Goal: Transaction & Acquisition: Purchase product/service

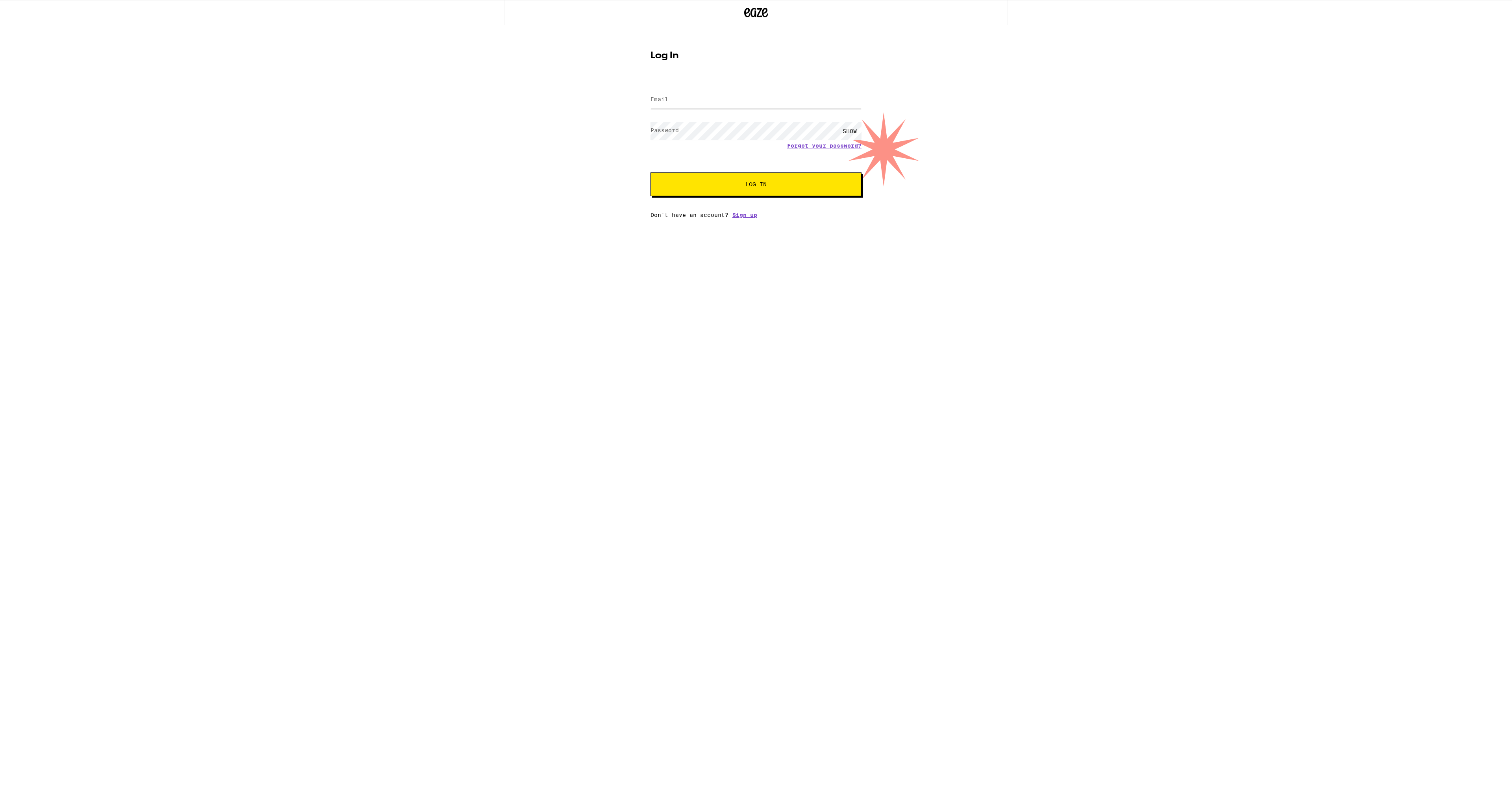
type input "[EMAIL_ADDRESS][DOMAIN_NAME]"
click at [745, 172] on form "Email Email [EMAIL_ADDRESS][DOMAIN_NAME] Password Password SHOW Forgot your pas…" at bounding box center [756, 138] width 211 height 116
click at [740, 179] on button "Log In" at bounding box center [756, 184] width 211 height 24
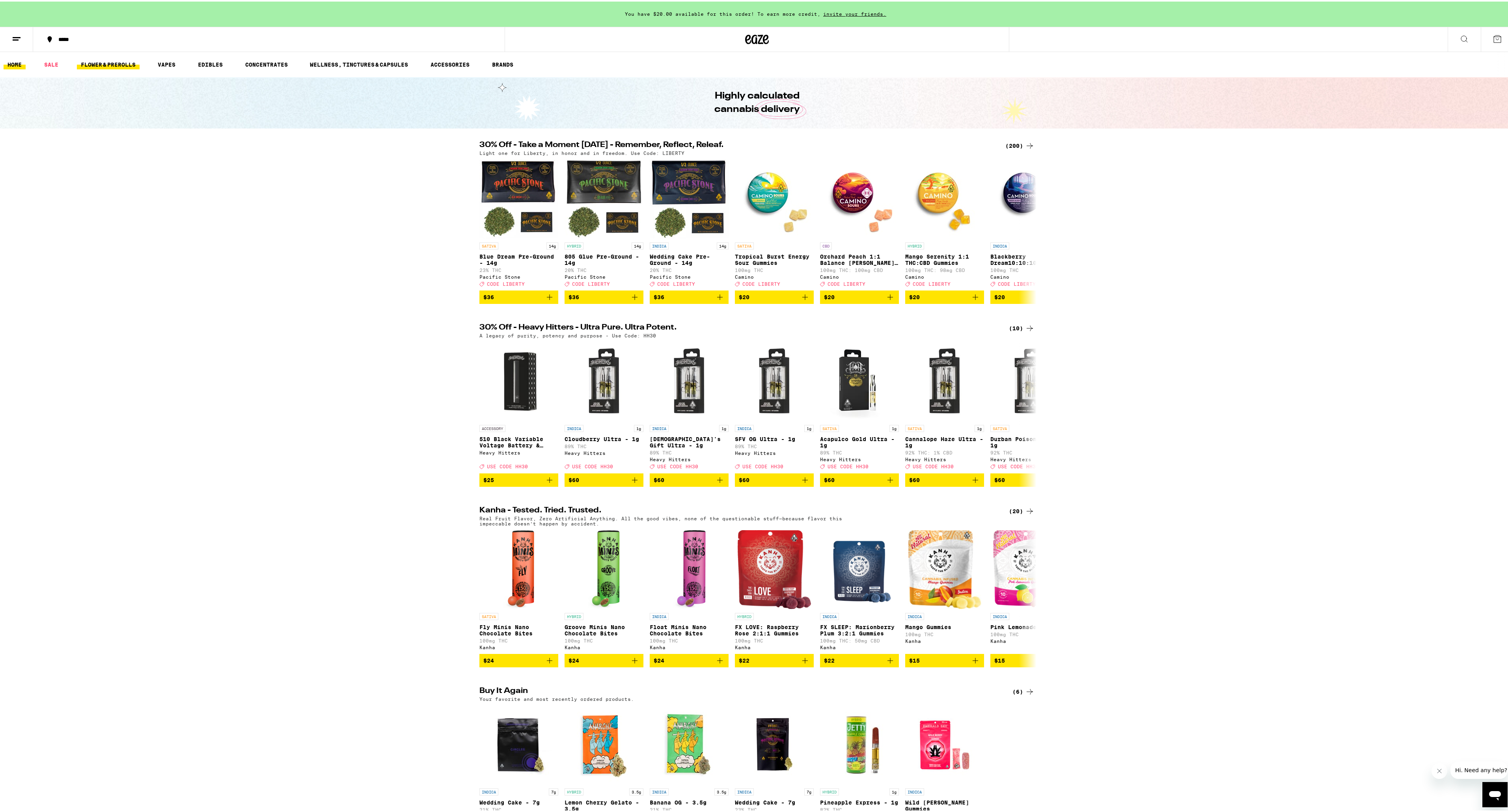
click at [97, 65] on link "FLOWER & PREROLLS" at bounding box center [108, 62] width 62 height 9
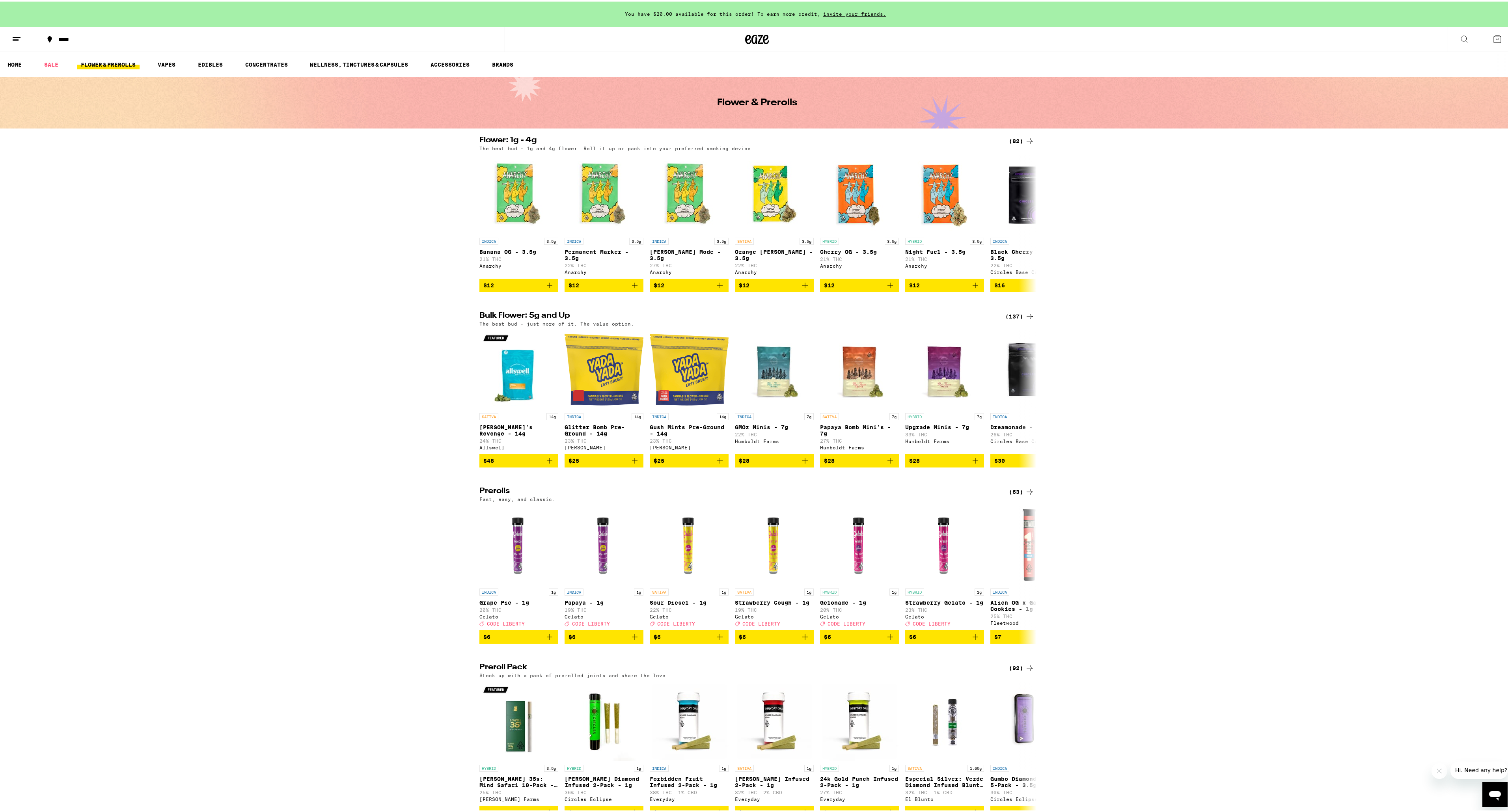
click at [1460, 38] on icon at bounding box center [1464, 37] width 9 height 9
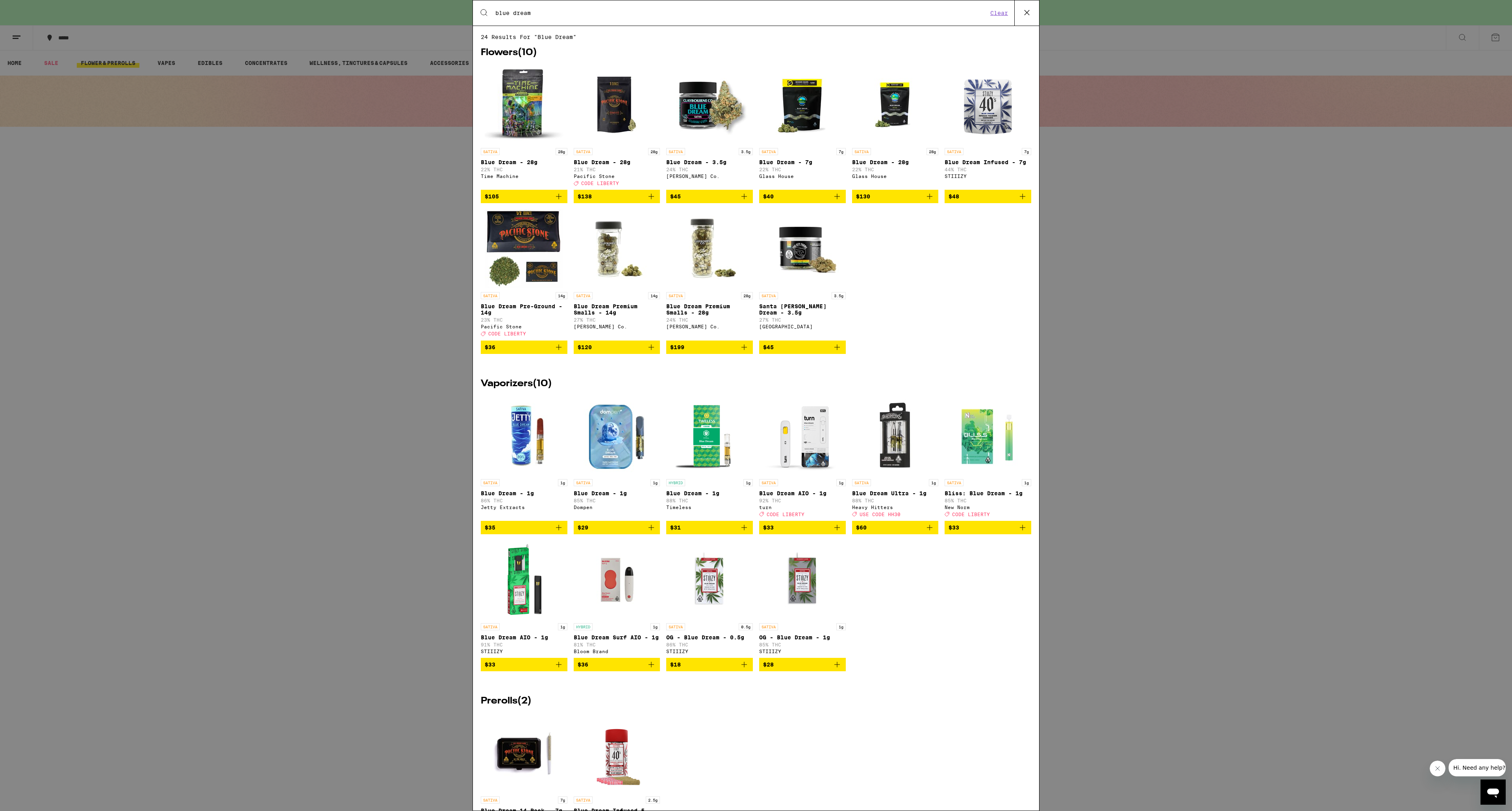
type input "blue dream"
click at [695, 120] on img "Open page for Blue Dream - 3.5g from Claybourne Co." at bounding box center [709, 104] width 79 height 79
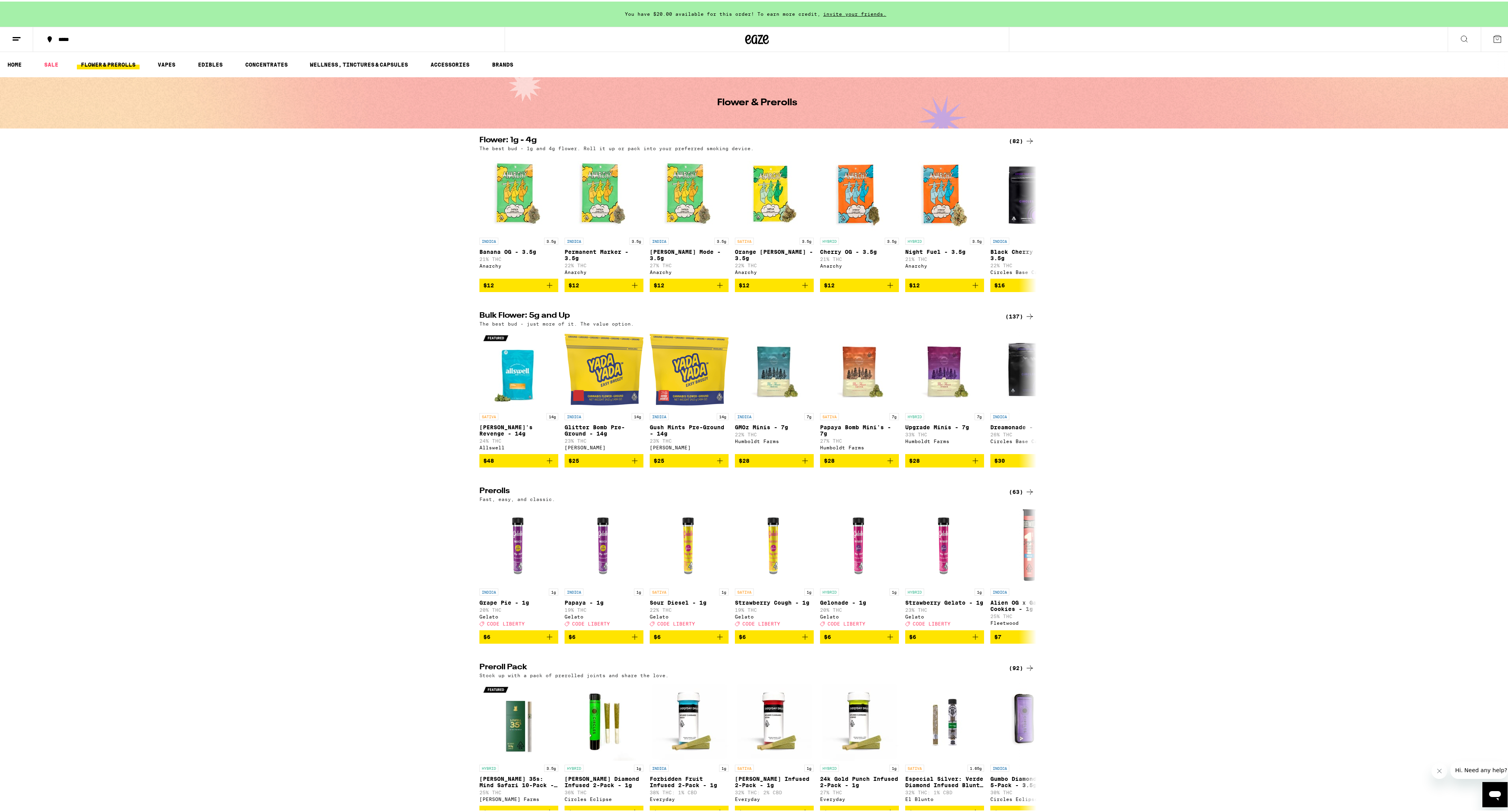
click at [1462, 37] on icon at bounding box center [1464, 37] width 9 height 9
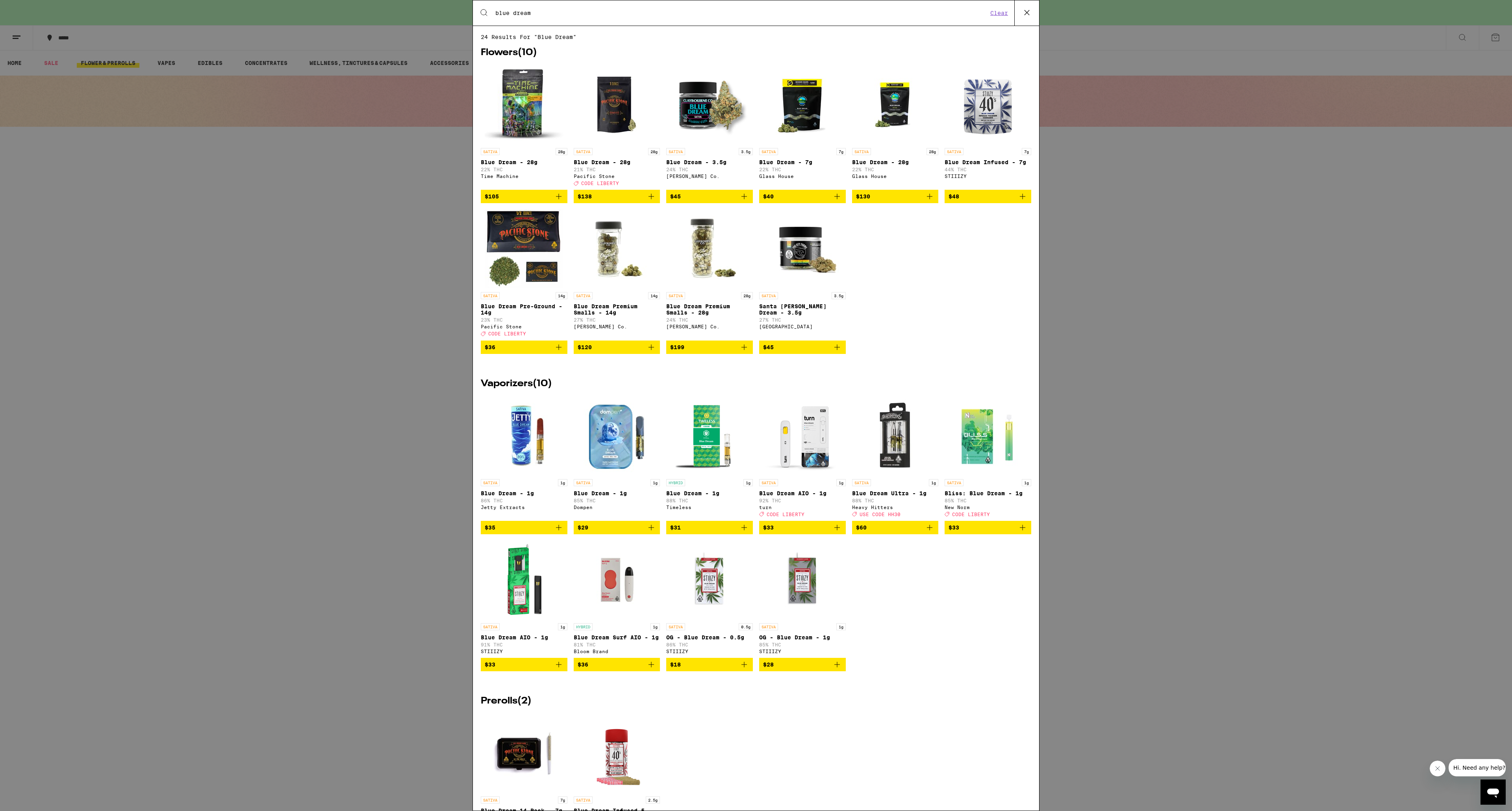
click at [690, 201] on span "$45" at bounding box center [709, 196] width 79 height 9
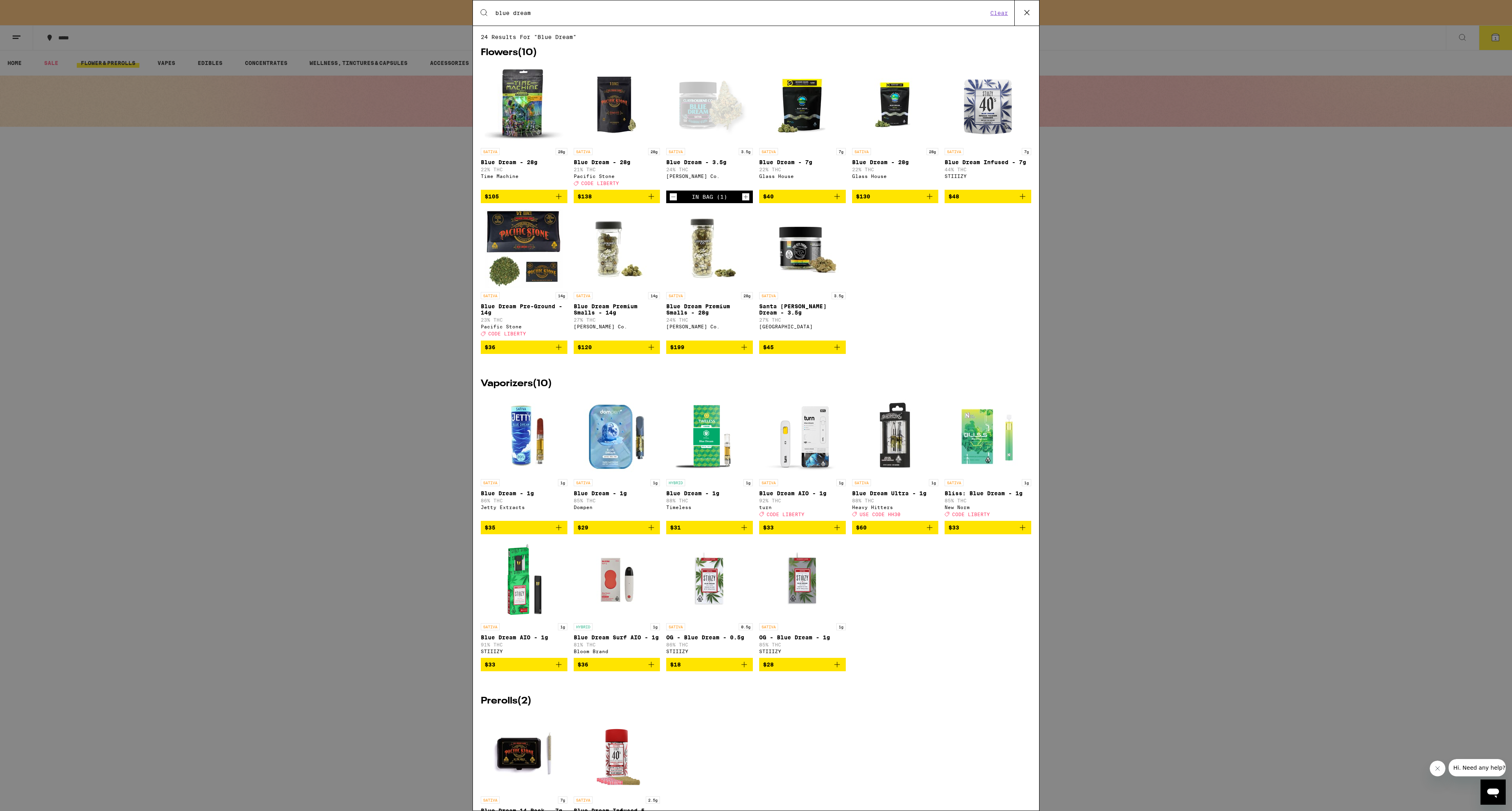
click at [1003, 15] on button "Clear" at bounding box center [999, 13] width 22 height 7
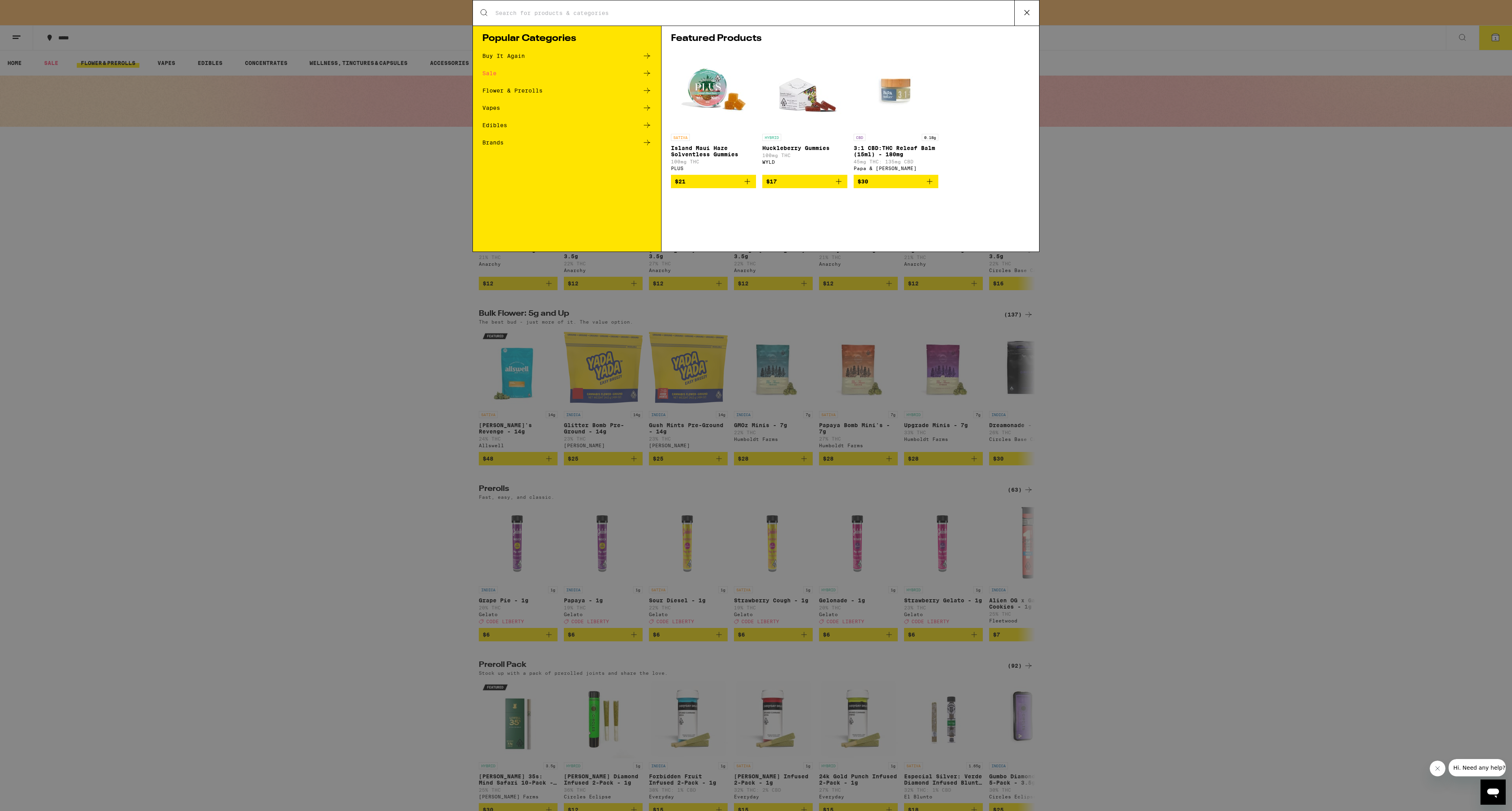
click at [857, 8] on div "Search for Products" at bounding box center [756, 13] width 566 height 25
click at [772, 11] on input "Search for Products" at bounding box center [754, 13] width 519 height 7
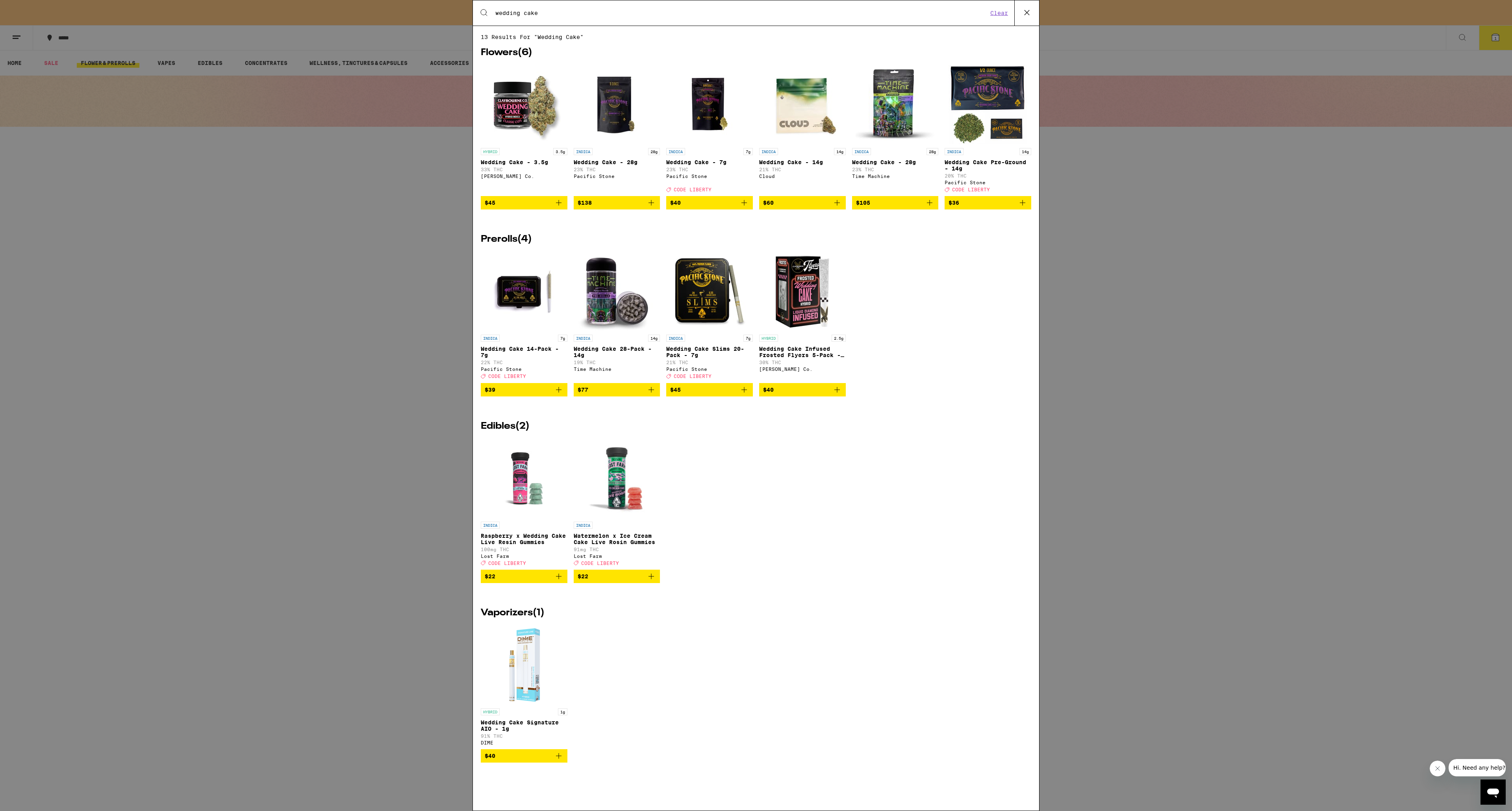
type input "wedding cake"
click at [794, 112] on img "Open page for Wedding Cake - 14g from Cloud" at bounding box center [803, 104] width 79 height 79
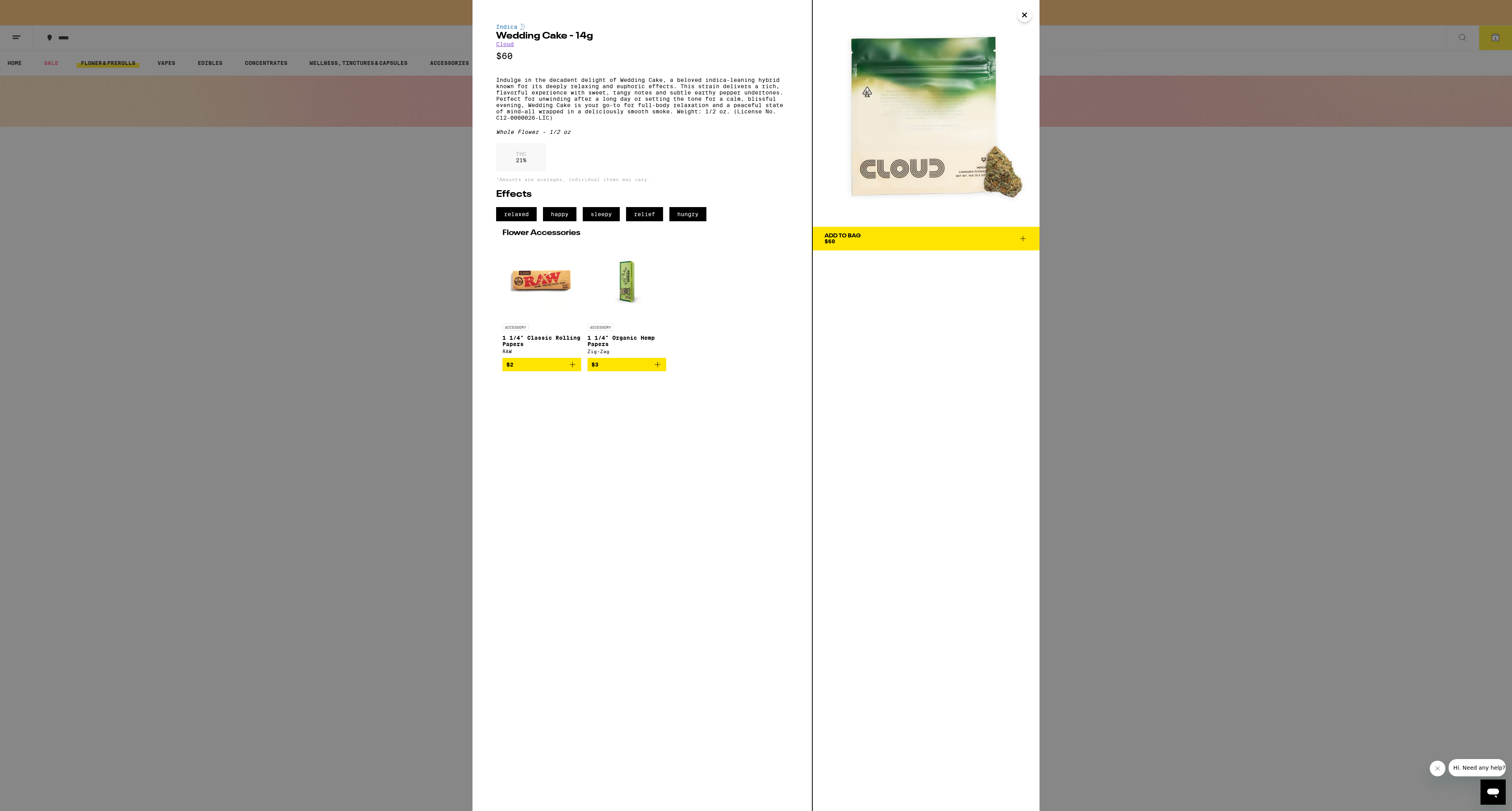
click at [1025, 14] on icon "Close" at bounding box center [1025, 15] width 4 height 4
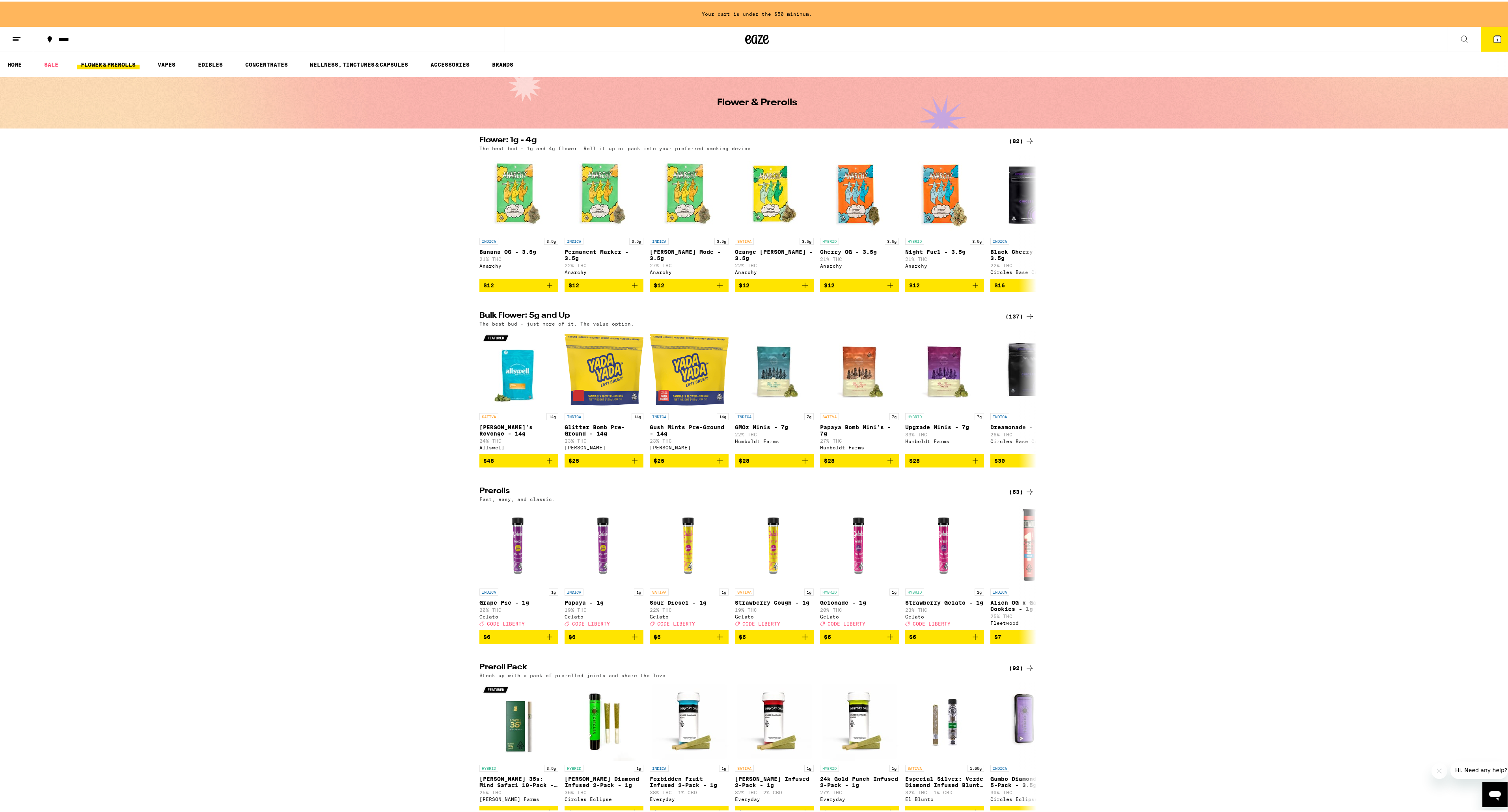
click at [1460, 33] on icon at bounding box center [1464, 37] width 9 height 9
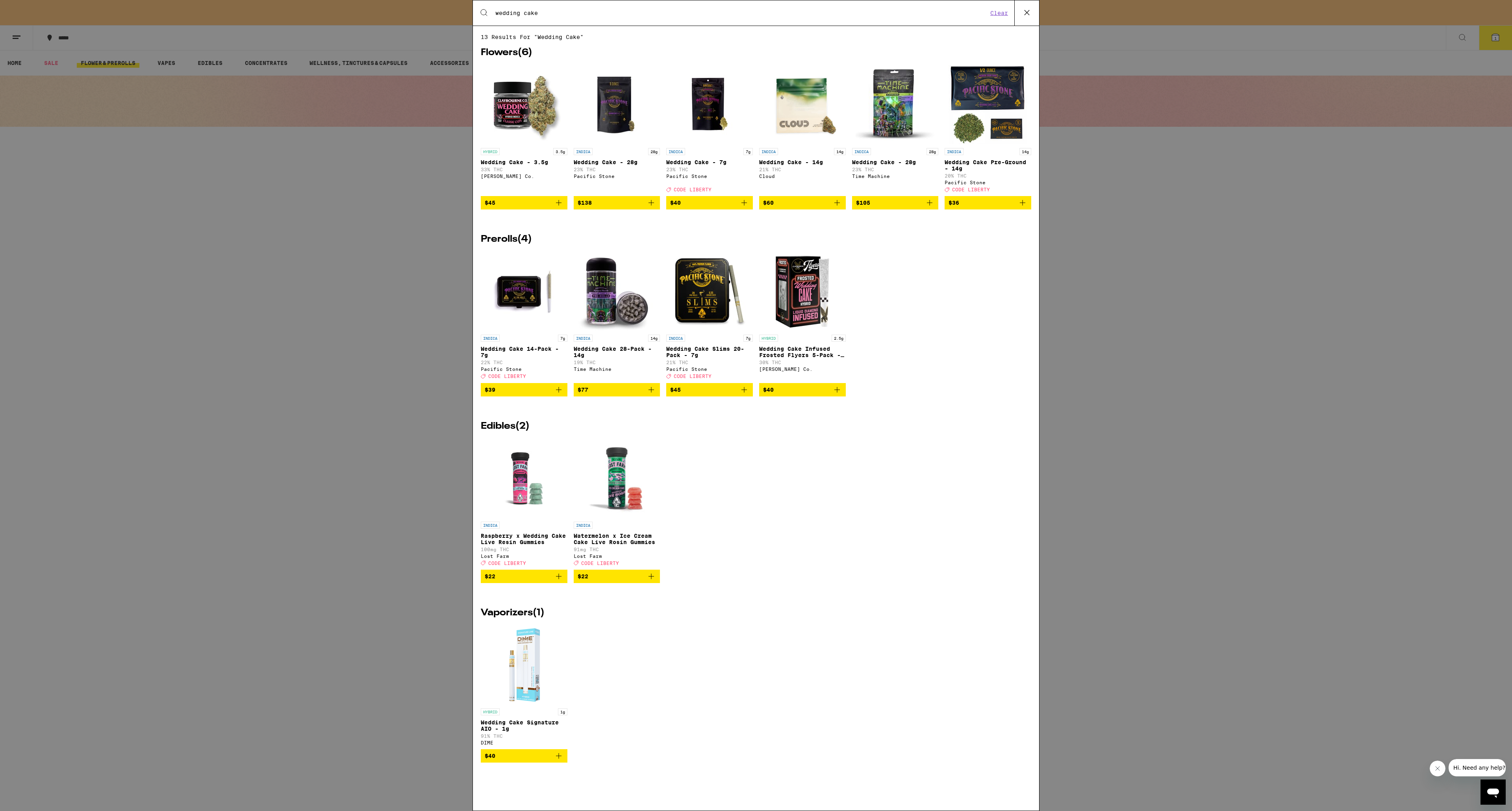
click at [798, 107] on img "Open page for Wedding Cake - 14g from Cloud" at bounding box center [803, 104] width 79 height 79
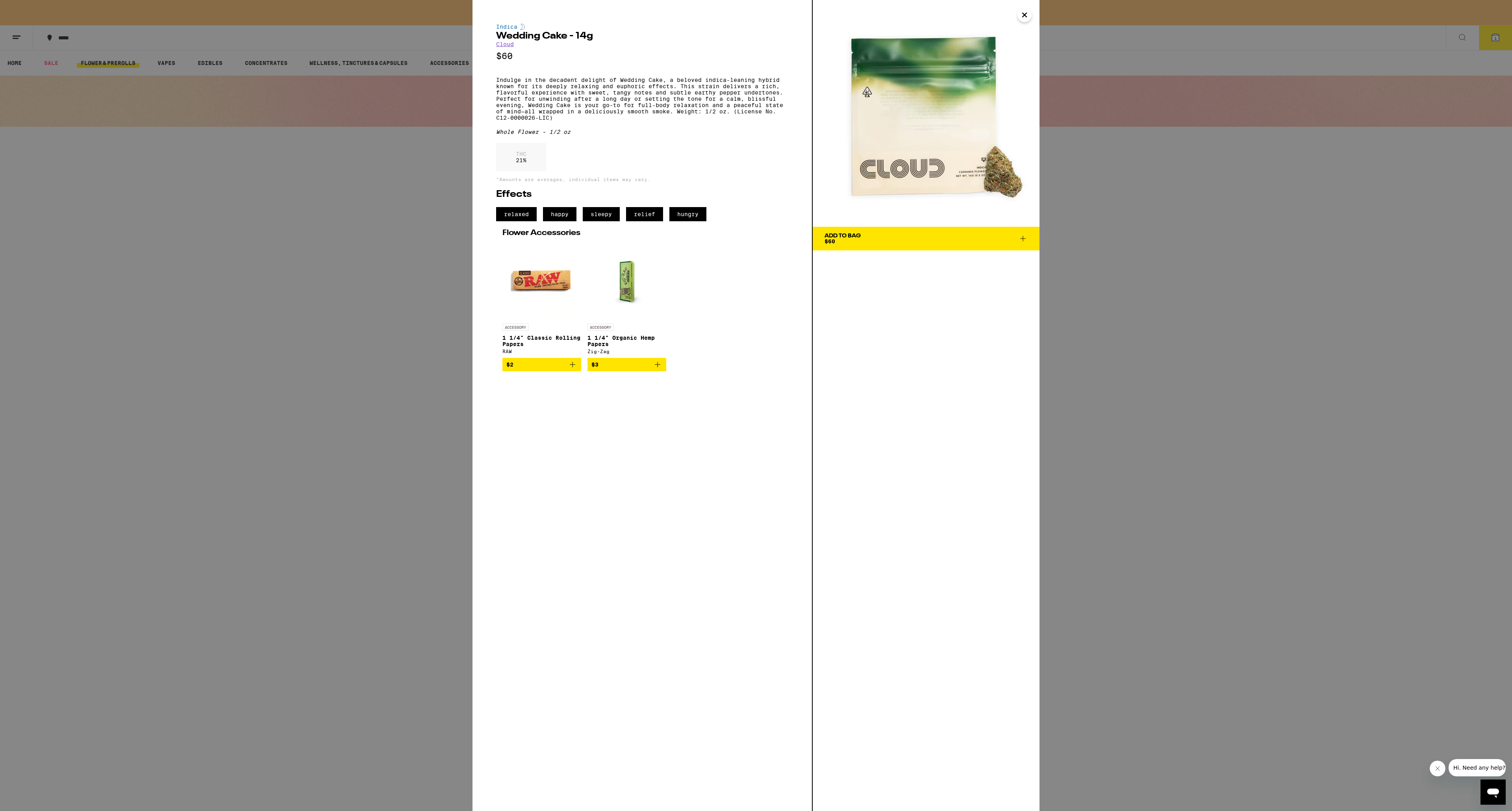
drag, startPoint x: 376, startPoint y: 164, endPoint x: 381, endPoint y: 163, distance: 5.1
click at [376, 164] on div "Indica Wedding Cake - 14g Cloud $60 Indulge in the decadent delight of Wedding …" at bounding box center [756, 405] width 1512 height 811
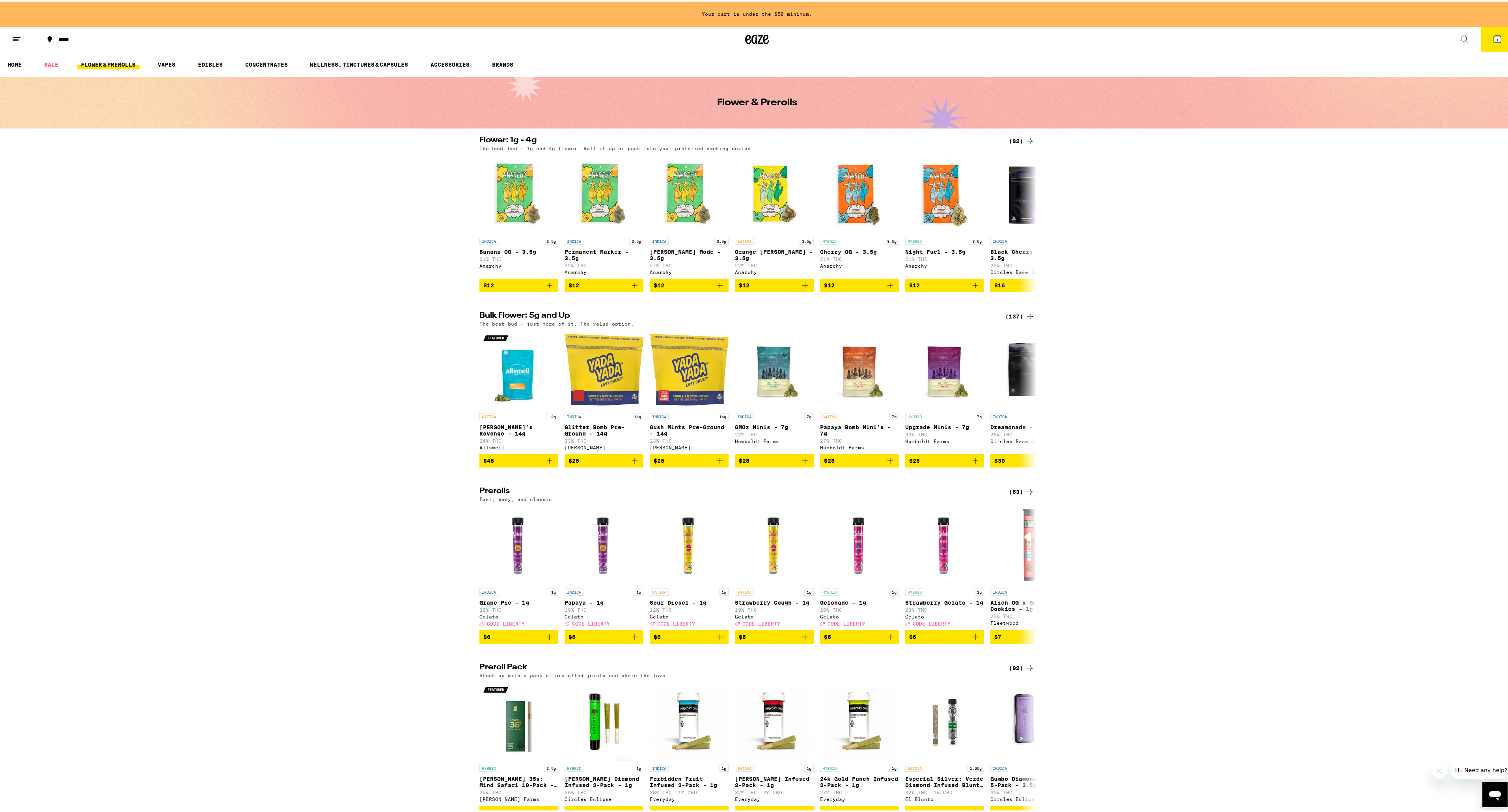
click at [1463, 34] on icon at bounding box center [1464, 37] width 9 height 9
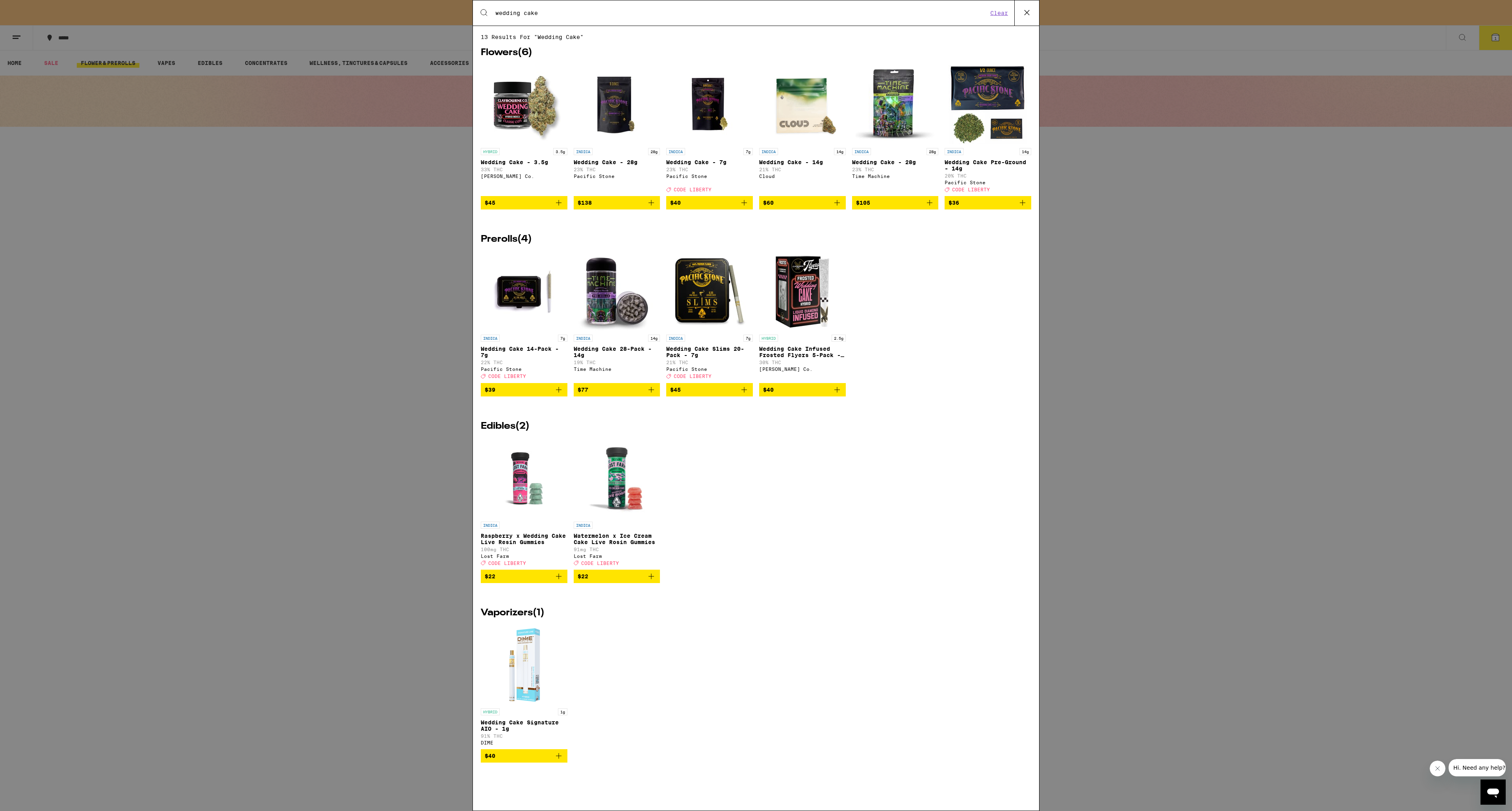
click at [707, 109] on img "Open page for Wedding Cake - 7g from Pacific Stone" at bounding box center [709, 104] width 79 height 79
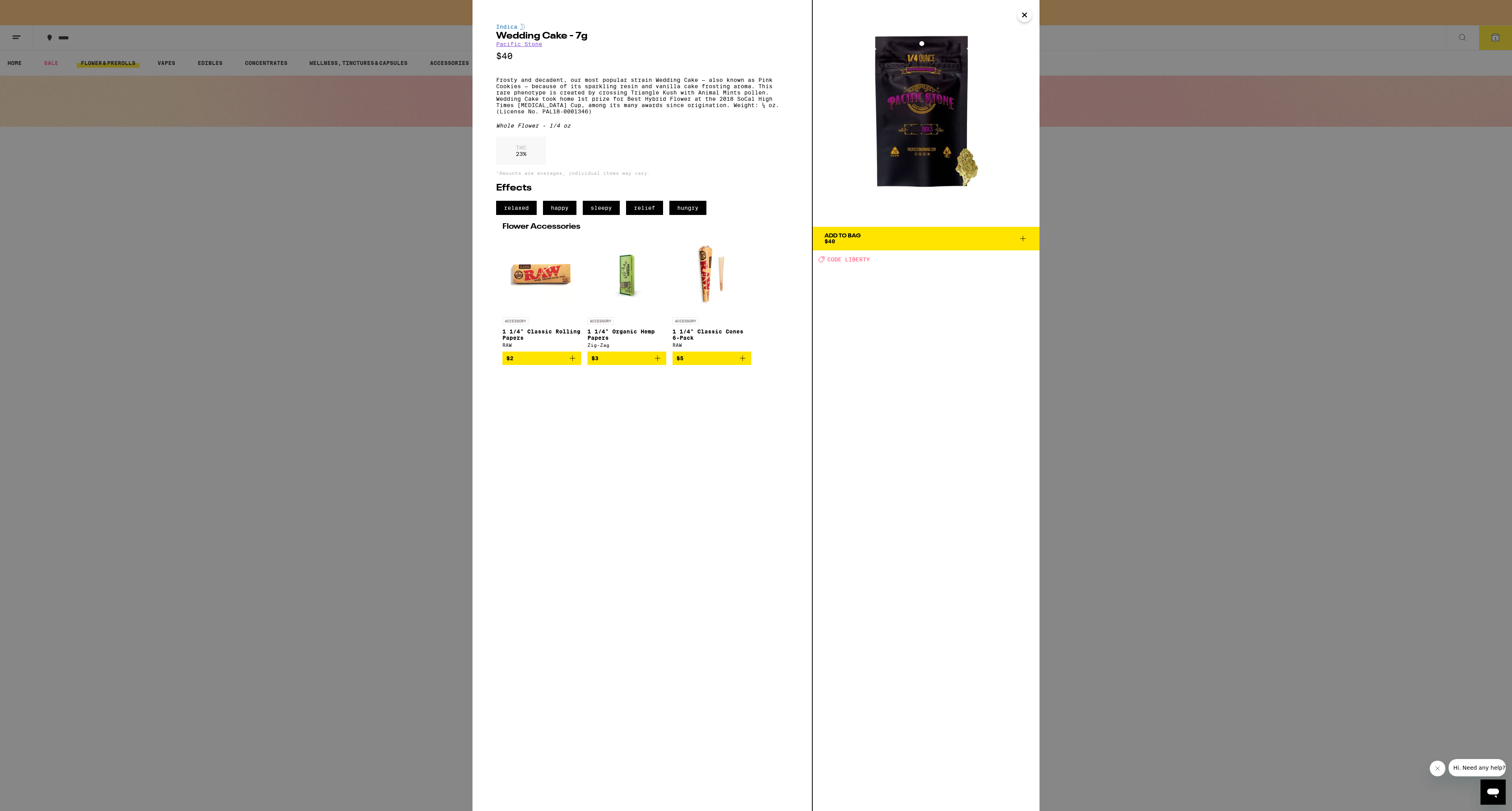
click at [1019, 13] on button "Close" at bounding box center [1024, 15] width 14 height 14
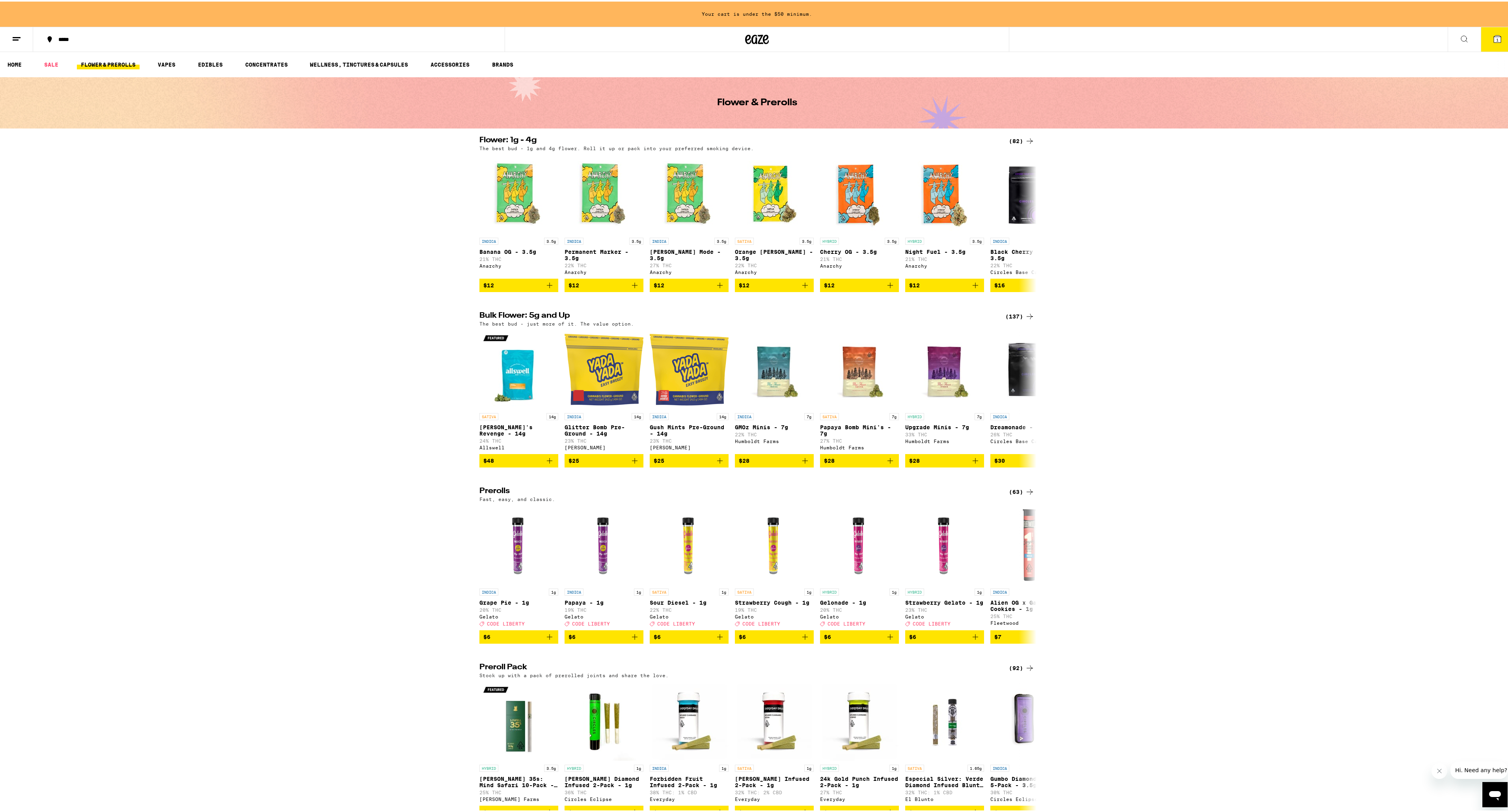
click at [1462, 34] on icon at bounding box center [1464, 37] width 9 height 9
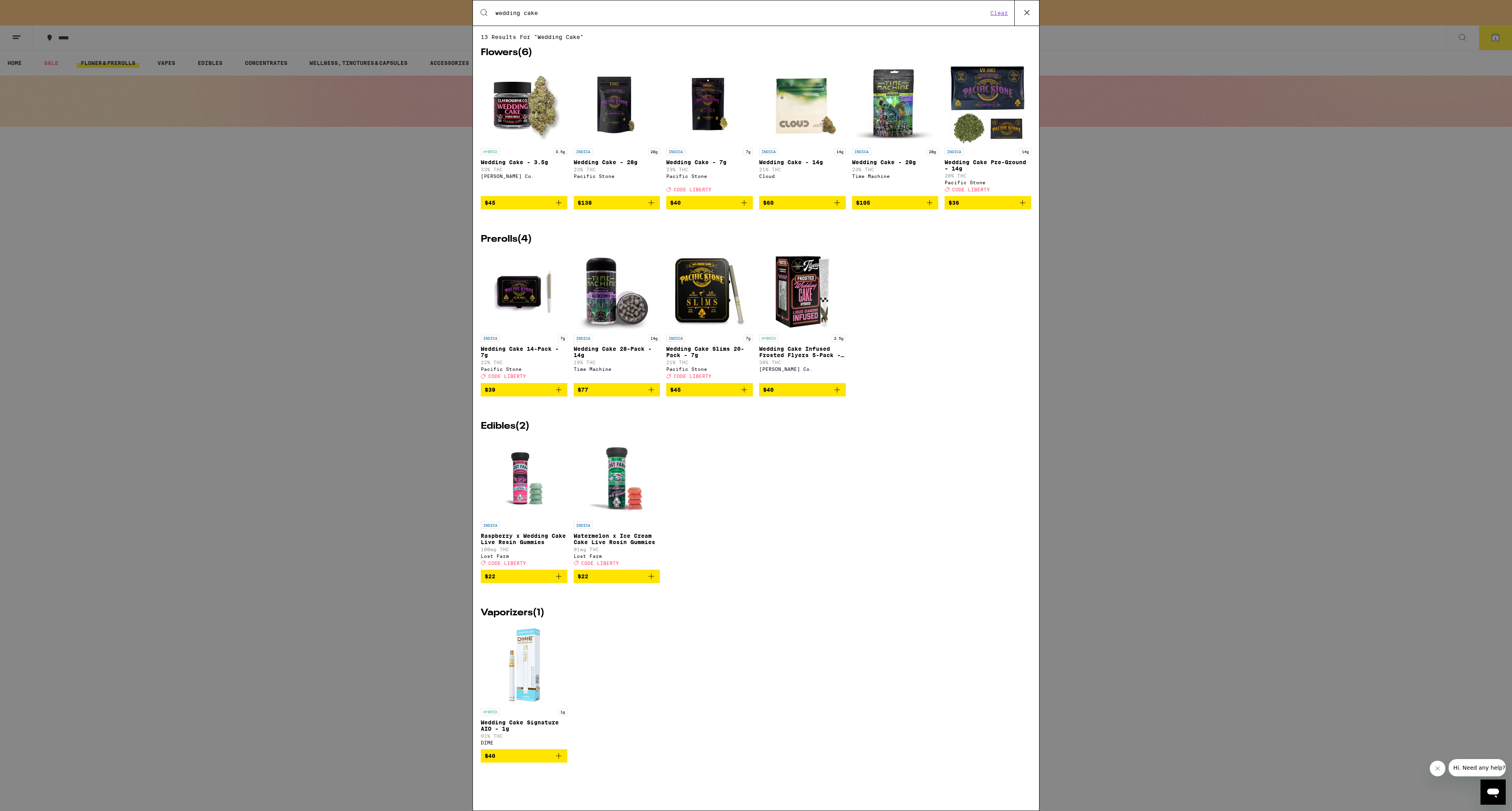
click at [742, 207] on icon "Add to bag" at bounding box center [744, 203] width 9 height 9
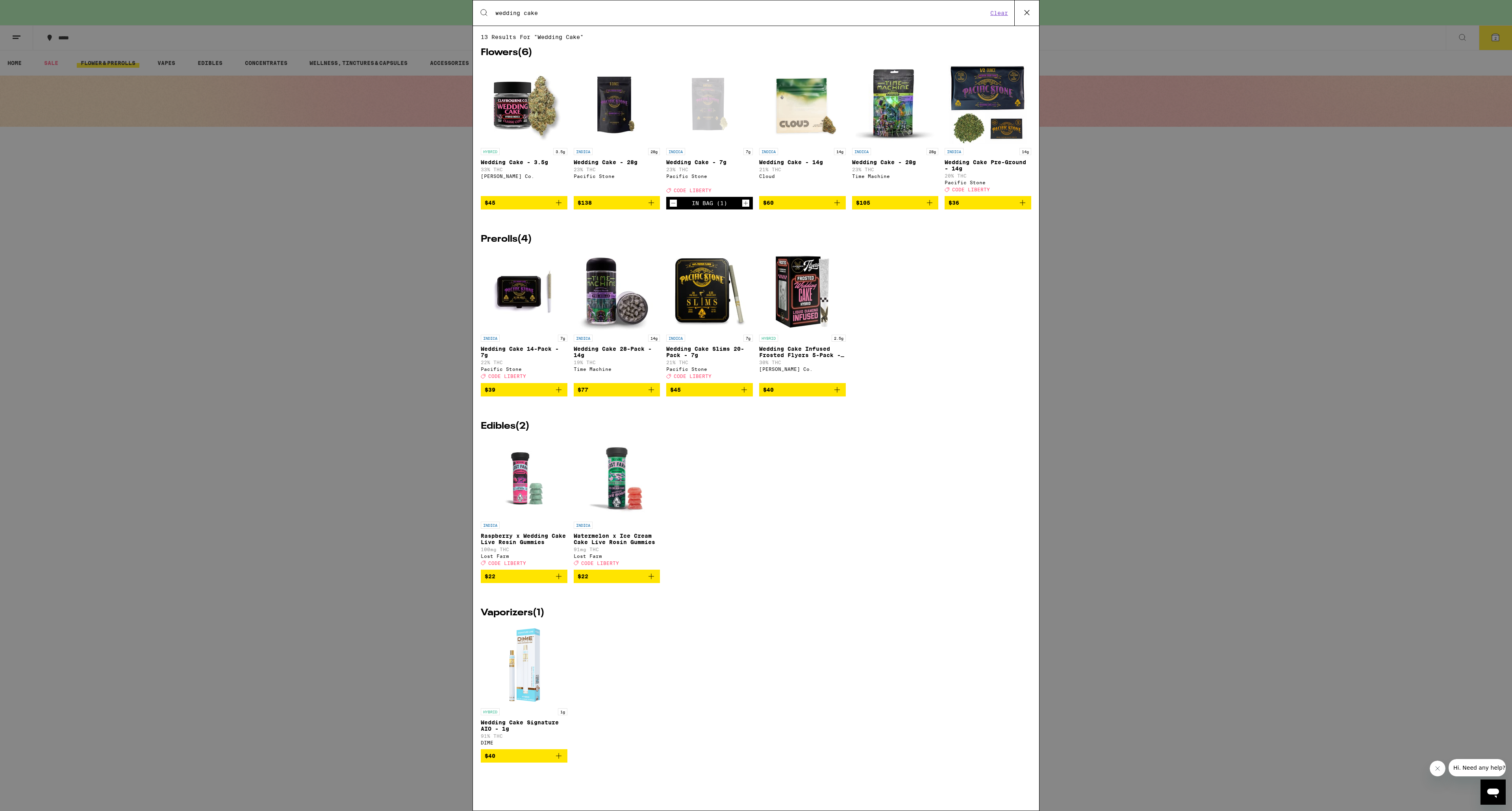
click at [1004, 14] on button "Clear" at bounding box center [999, 13] width 22 height 7
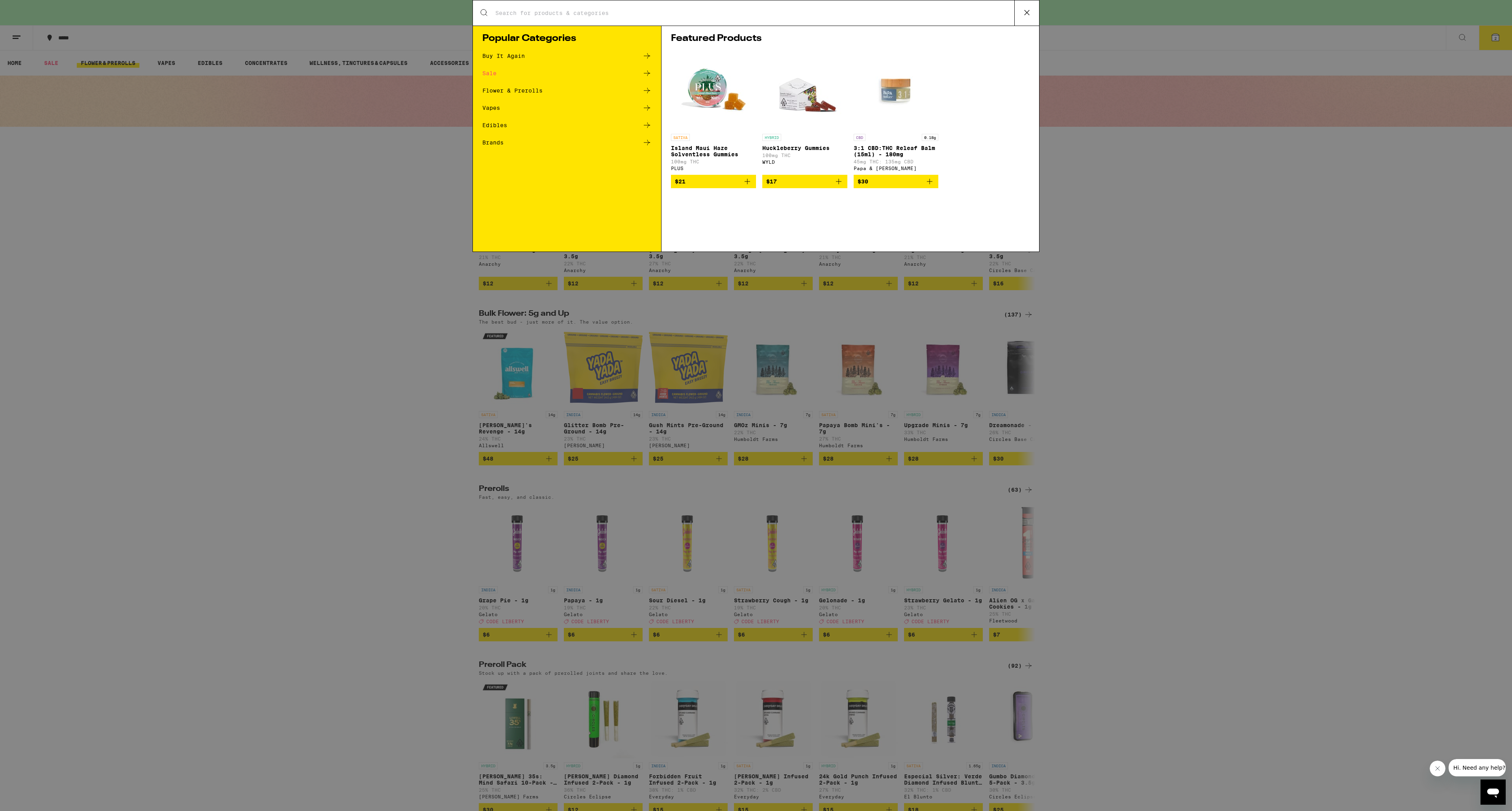
click at [17, 43] on div "Search for Products Popular Categories Buy It Again Sale Flower & Prerolls Vape…" at bounding box center [756, 405] width 1512 height 811
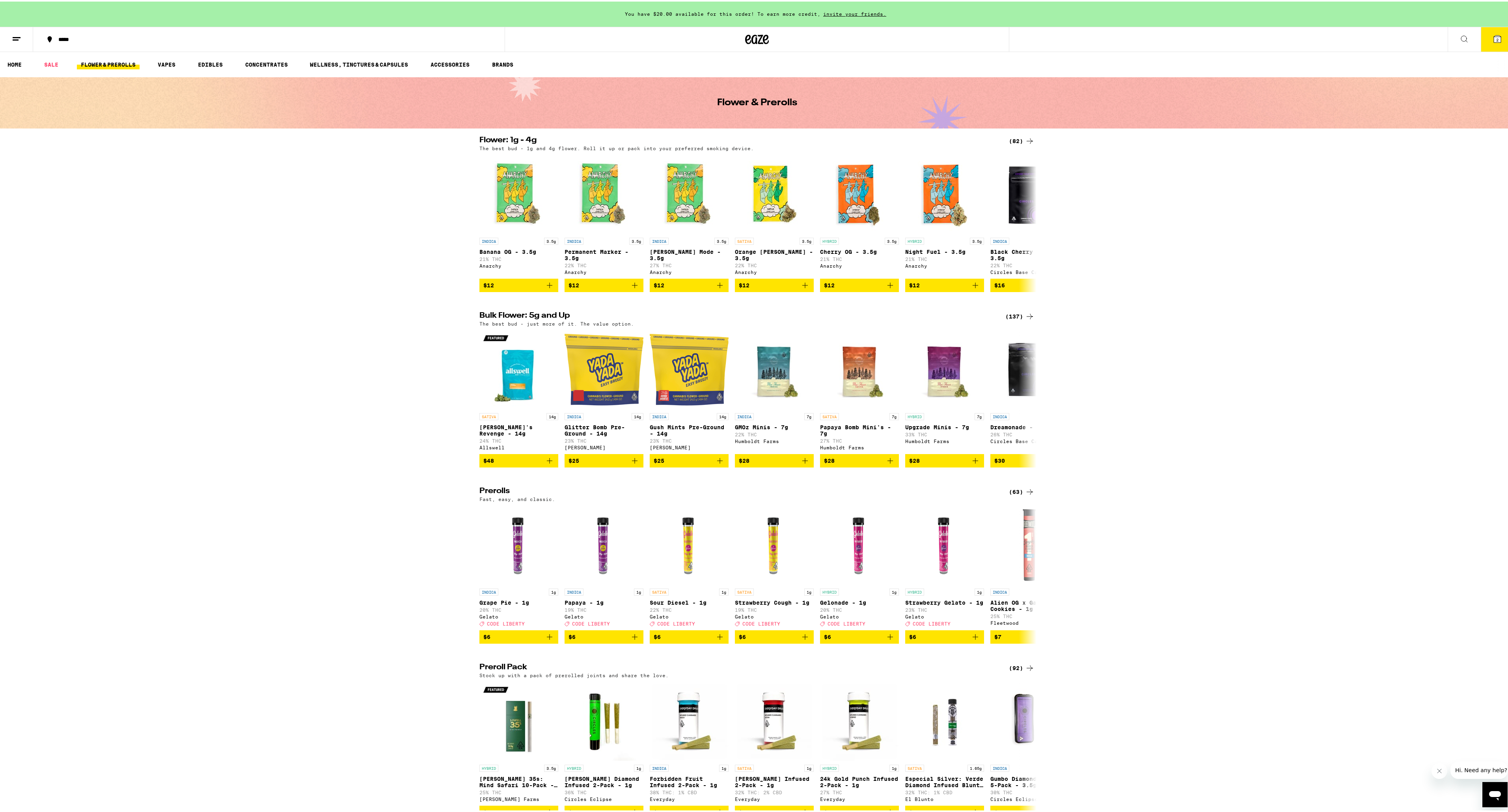
click at [15, 41] on icon at bounding box center [16, 37] width 9 height 9
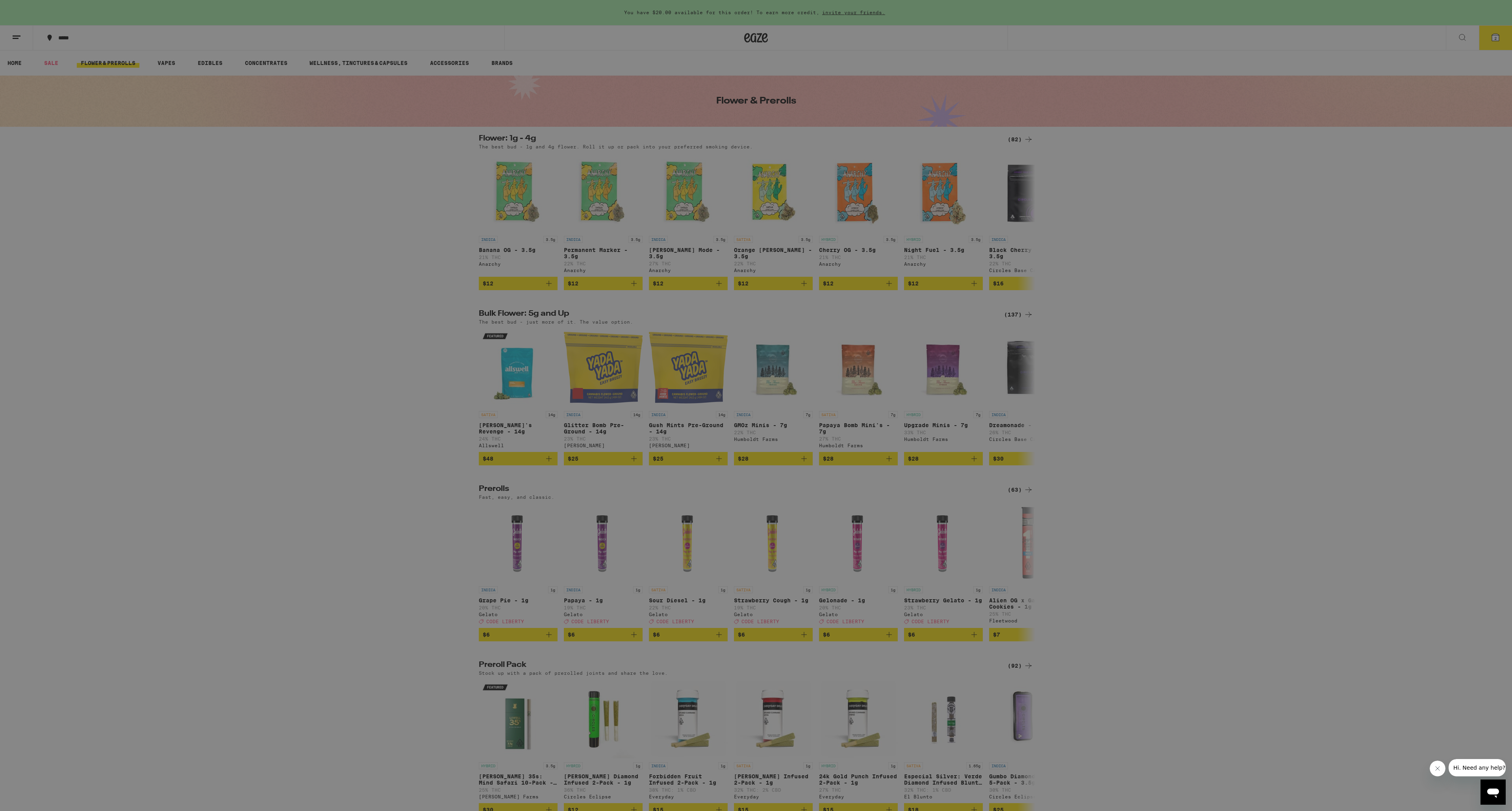
click at [1496, 77] on div "Menu Shop Buy It Again Sale Flower & Prerolls Vapes Edibles Concentrates Wellne…" at bounding box center [756, 405] width 1512 height 811
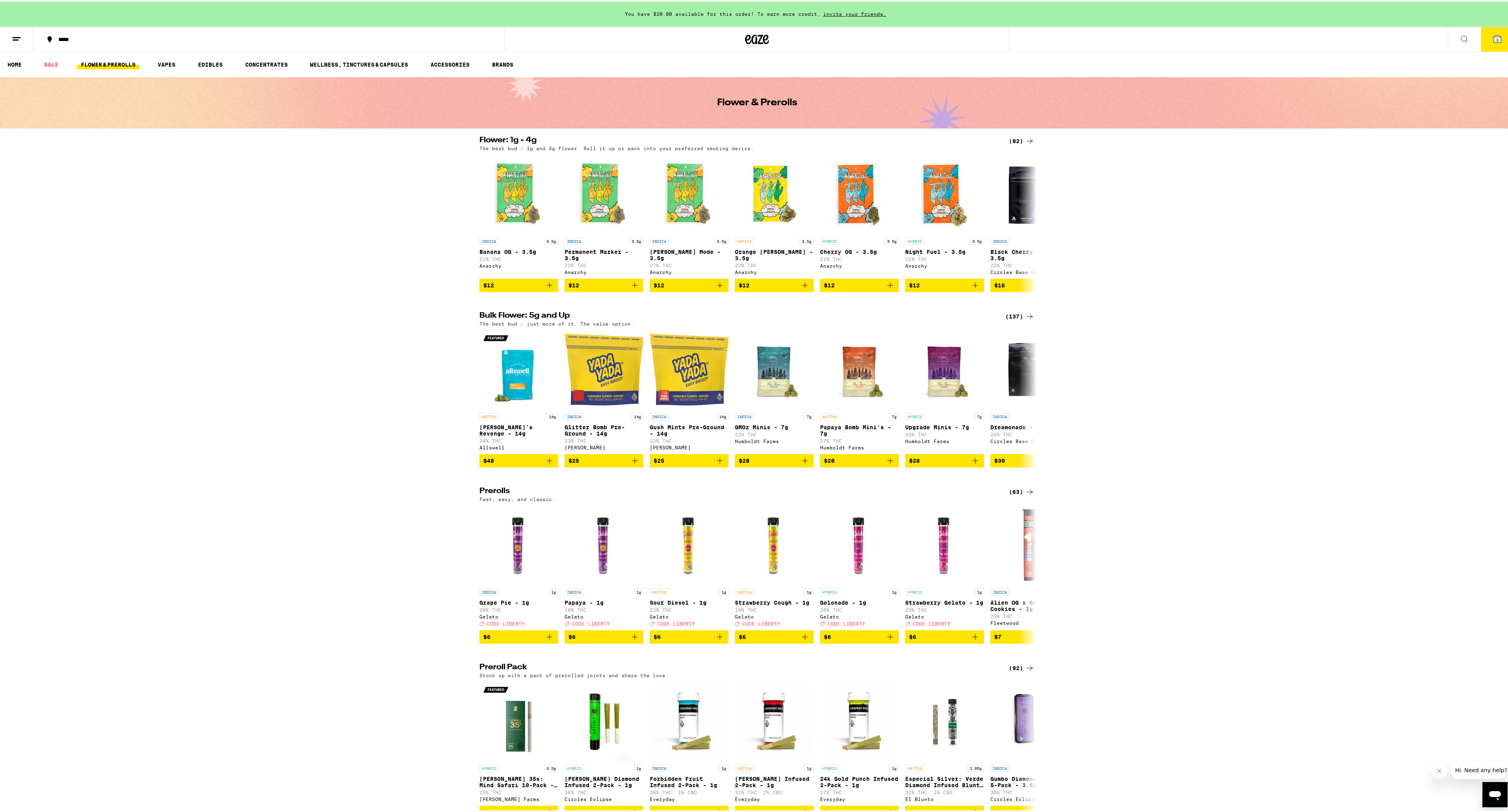
click at [1503, 41] on button "2" at bounding box center [1497, 38] width 33 height 25
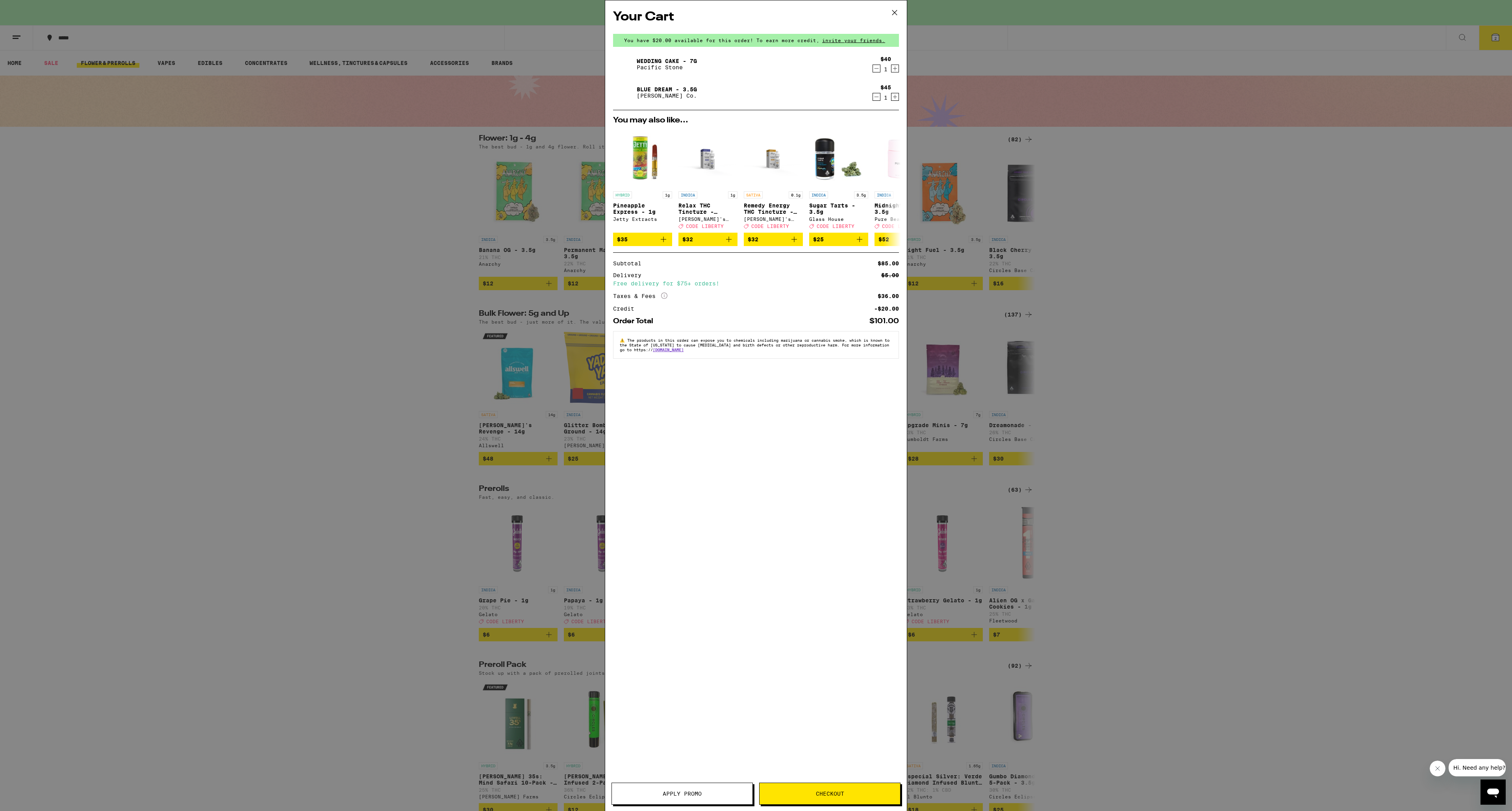
click at [851, 788] on button "Checkout" at bounding box center [830, 793] width 142 height 22
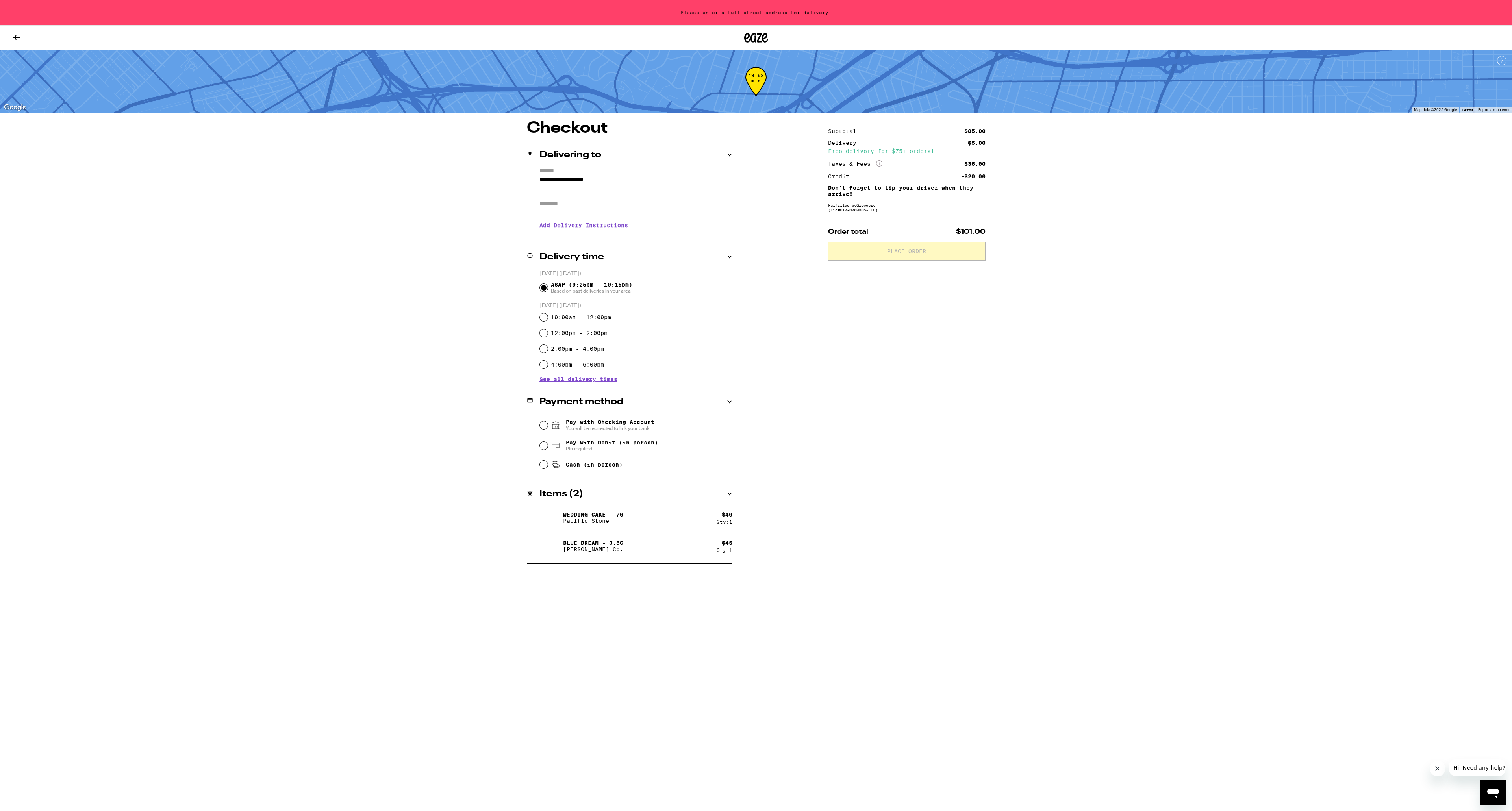
click at [594, 209] on input "Apt/Suite" at bounding box center [636, 203] width 193 height 19
type input "***"
click at [602, 237] on h3 "Add Delivery Instructions" at bounding box center [636, 231] width 193 height 18
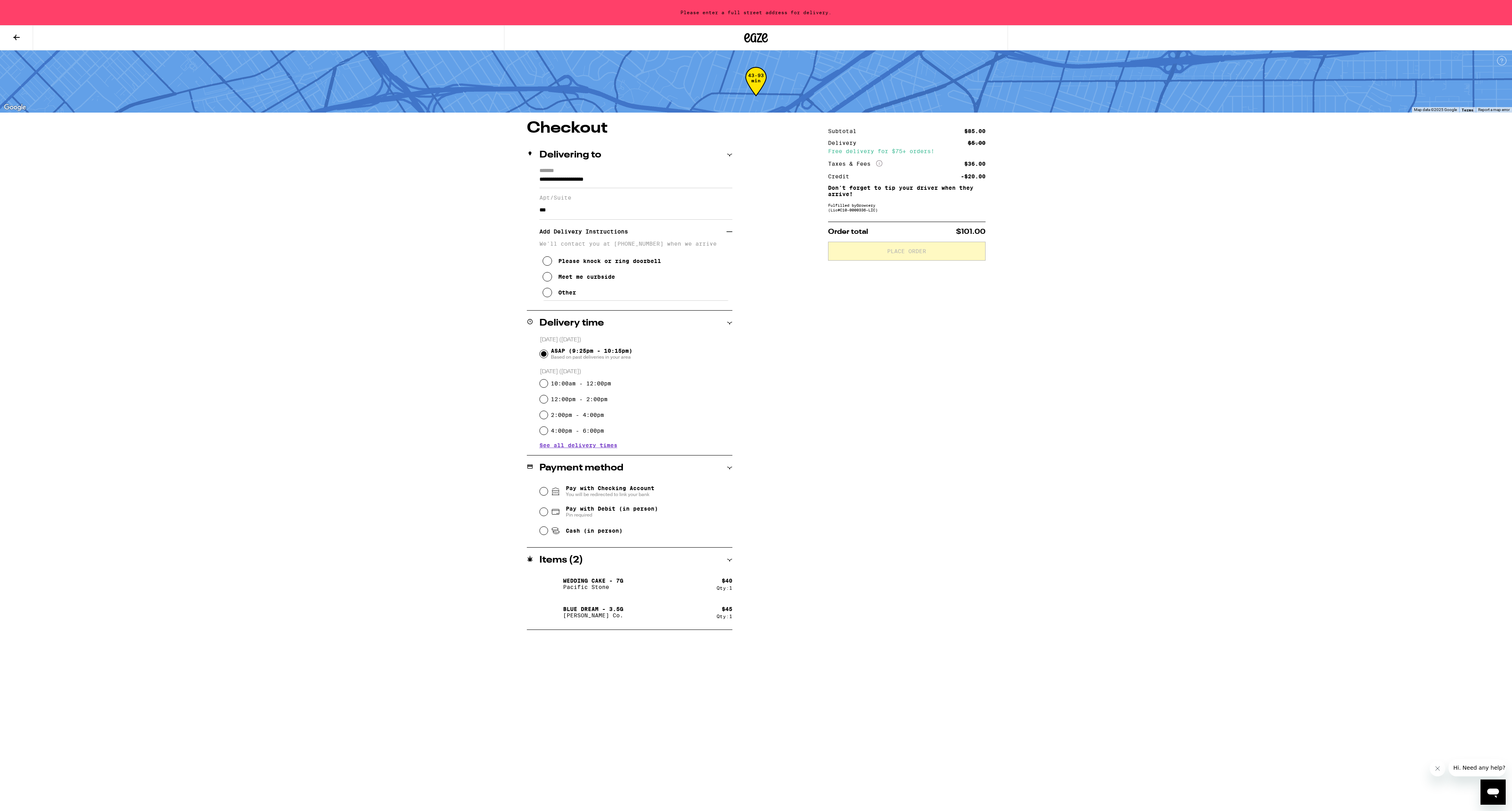
click at [571, 280] on div "Meet me curbside" at bounding box center [586, 276] width 57 height 6
click at [545, 531] on input "Cash (in person)" at bounding box center [543, 531] width 8 height 8
radio input "true"
click at [543, 381] on input "10:00am - 12:00pm" at bounding box center [543, 383] width 8 height 8
radio input "true"
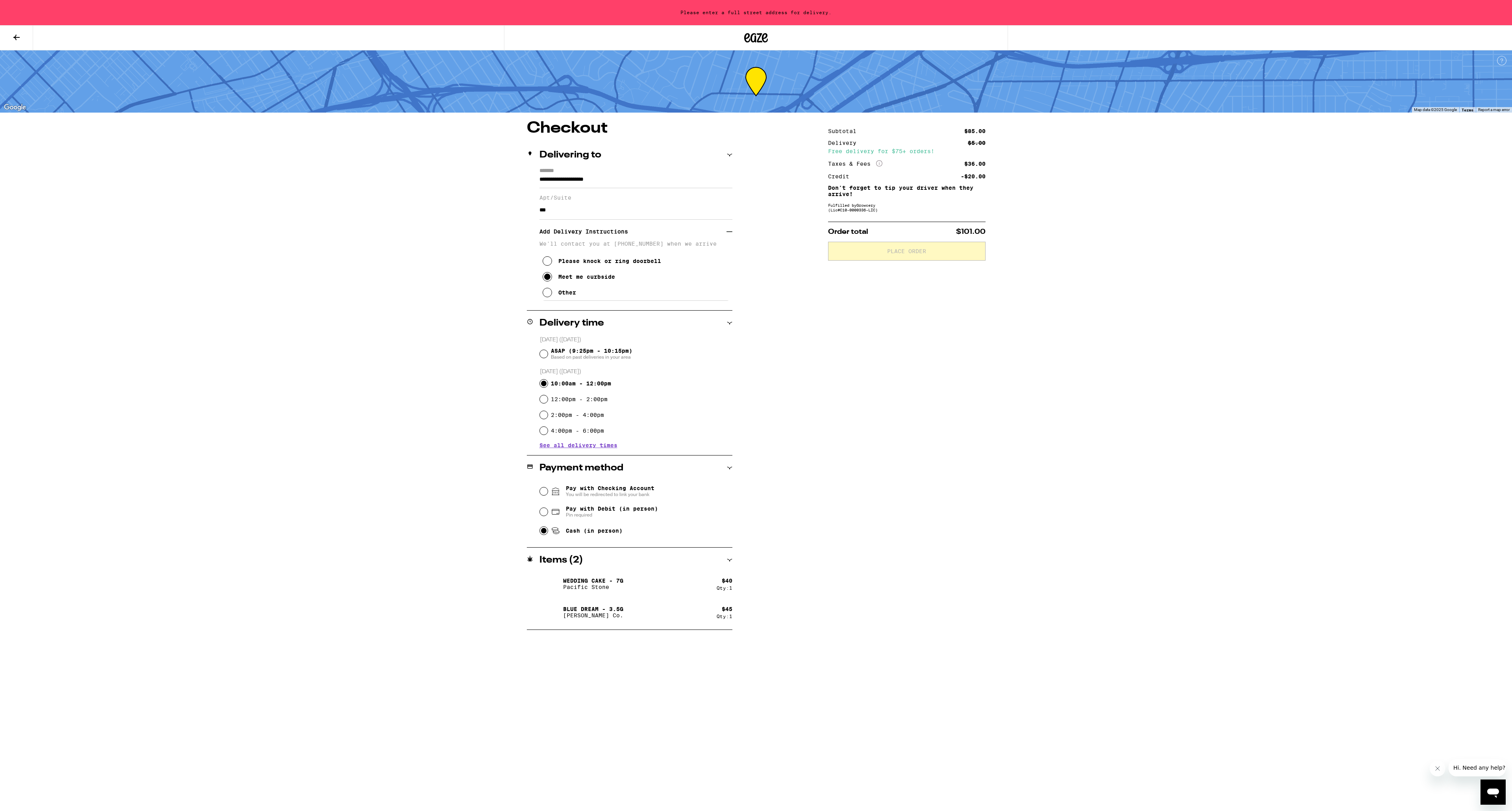
click at [544, 353] on input "ASAP (9:25pm - 10:15pm) Based on past deliveries in your area" at bounding box center [543, 353] width 8 height 8
radio input "true"
click at [594, 177] on input "**********" at bounding box center [636, 181] width 193 height 13
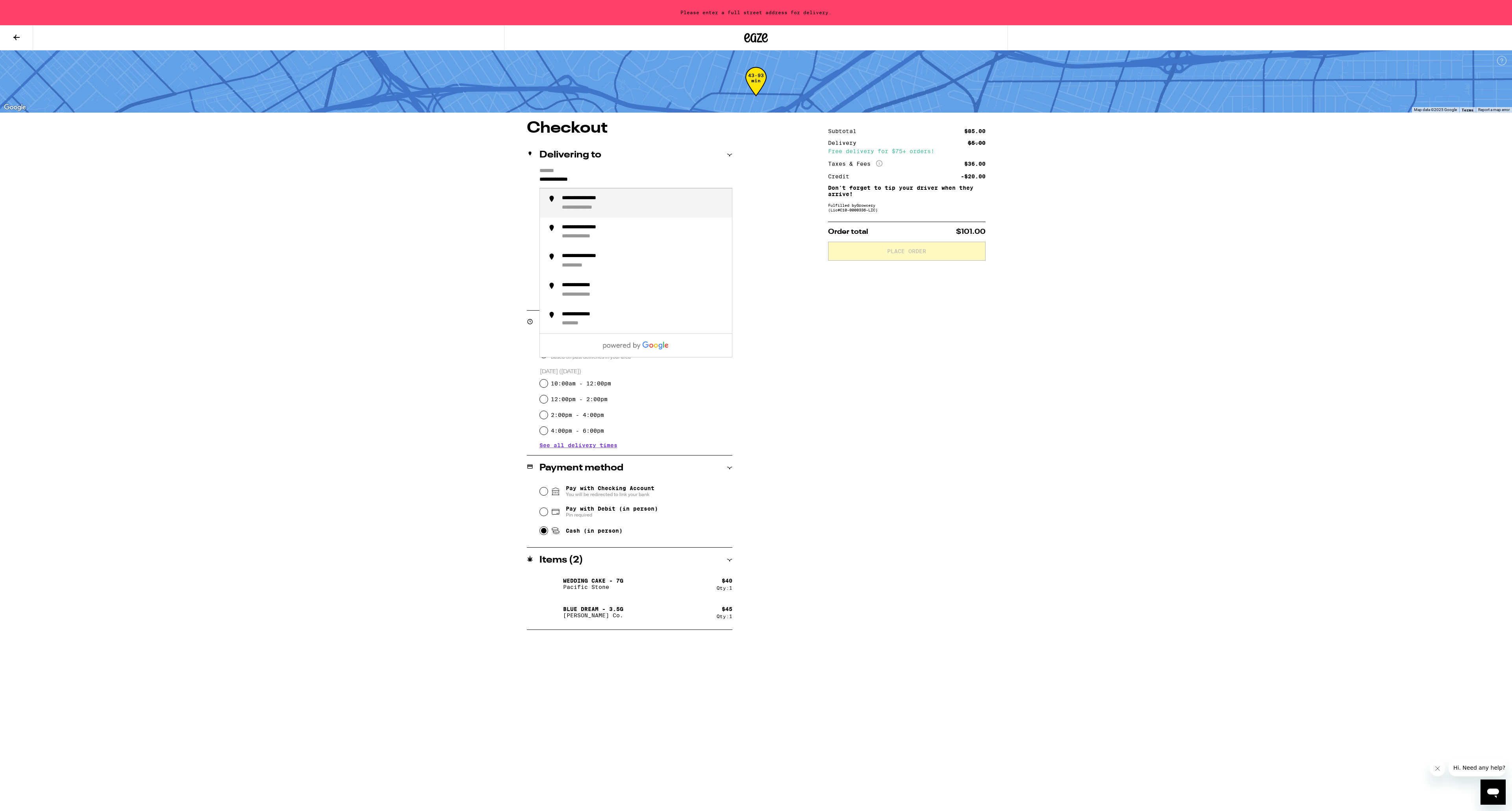
click at [663, 200] on div "**********" at bounding box center [644, 203] width 164 height 17
type input "**********"
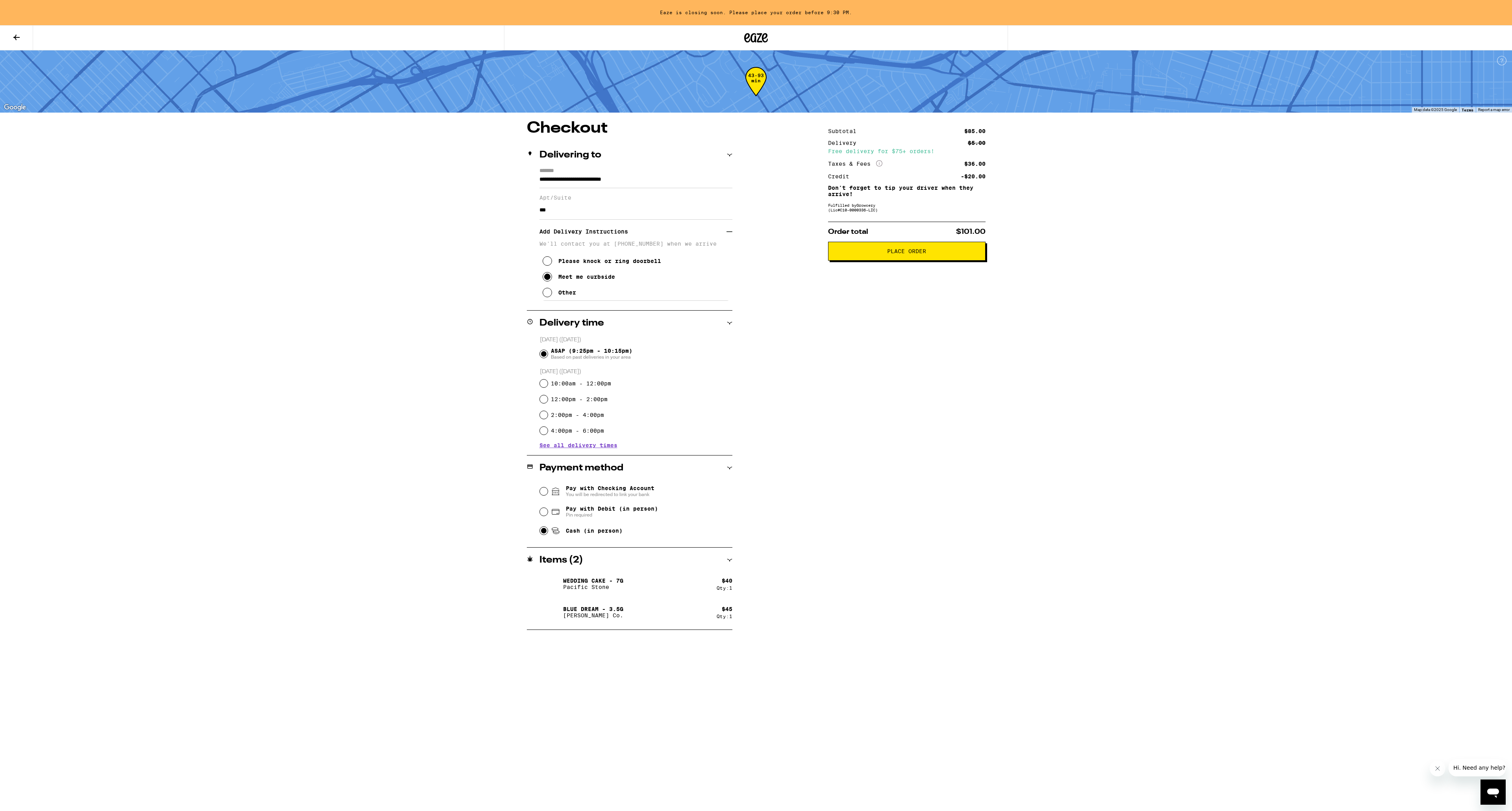
click at [893, 254] on span "Place Order" at bounding box center [906, 251] width 39 height 6
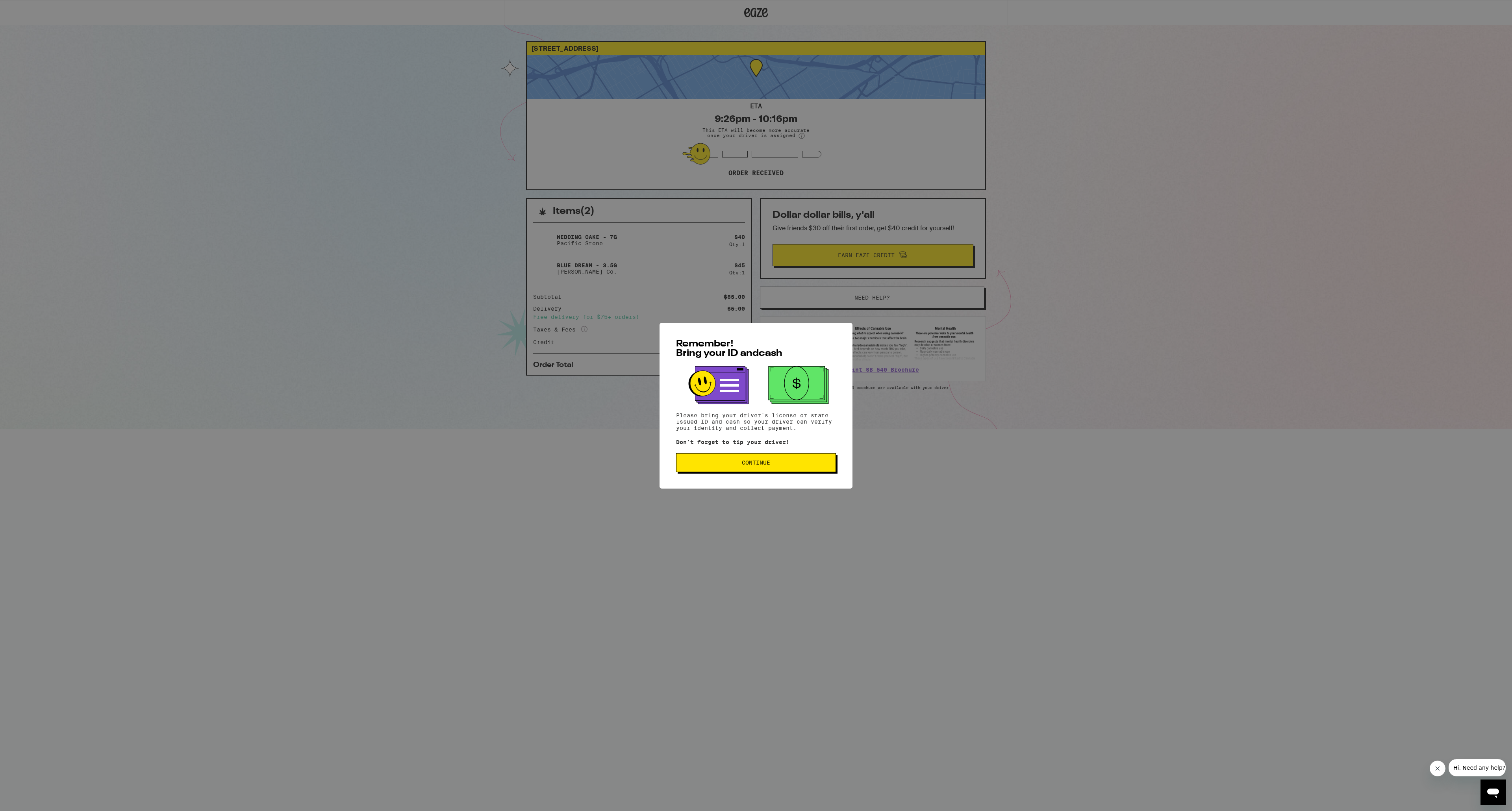
click at [758, 470] on button "Continue" at bounding box center [756, 463] width 160 height 19
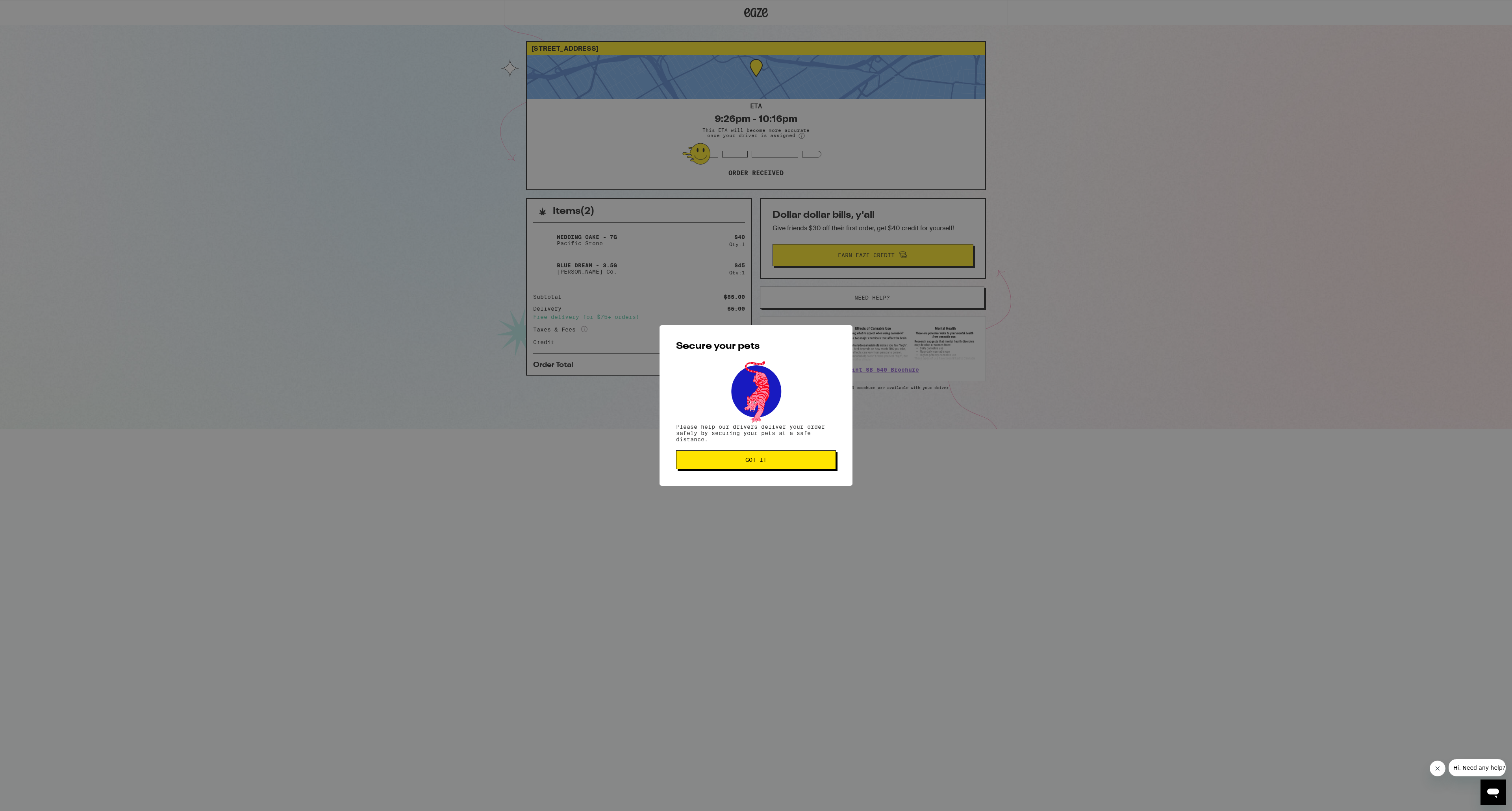
click at [794, 468] on button "Got it" at bounding box center [756, 460] width 160 height 19
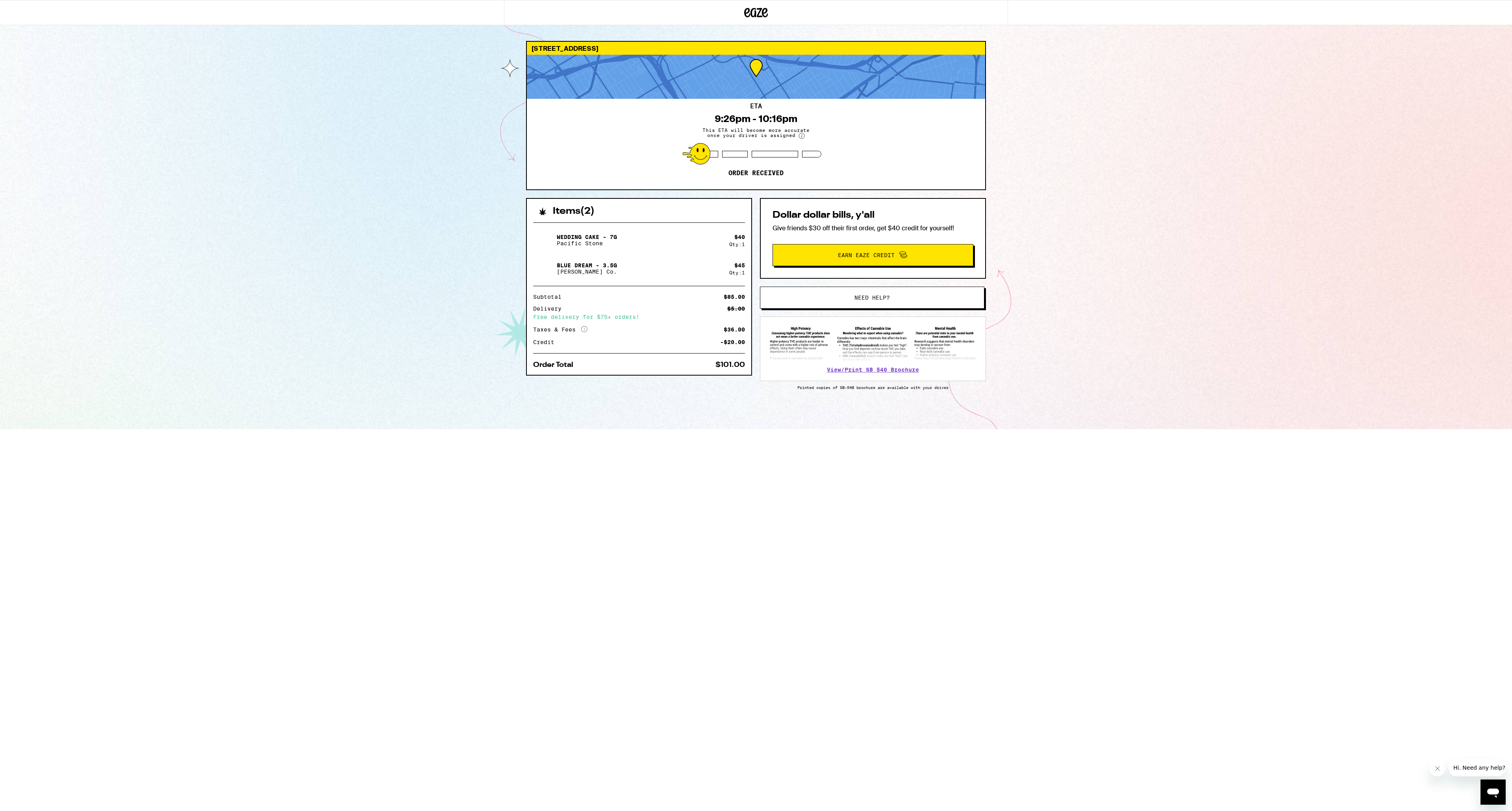
click at [1170, 240] on div "10610 Rose Ave Los Angeles 90034 ETA 9:26pm - 10:16pm This ETA will become more…" at bounding box center [756, 214] width 1512 height 429
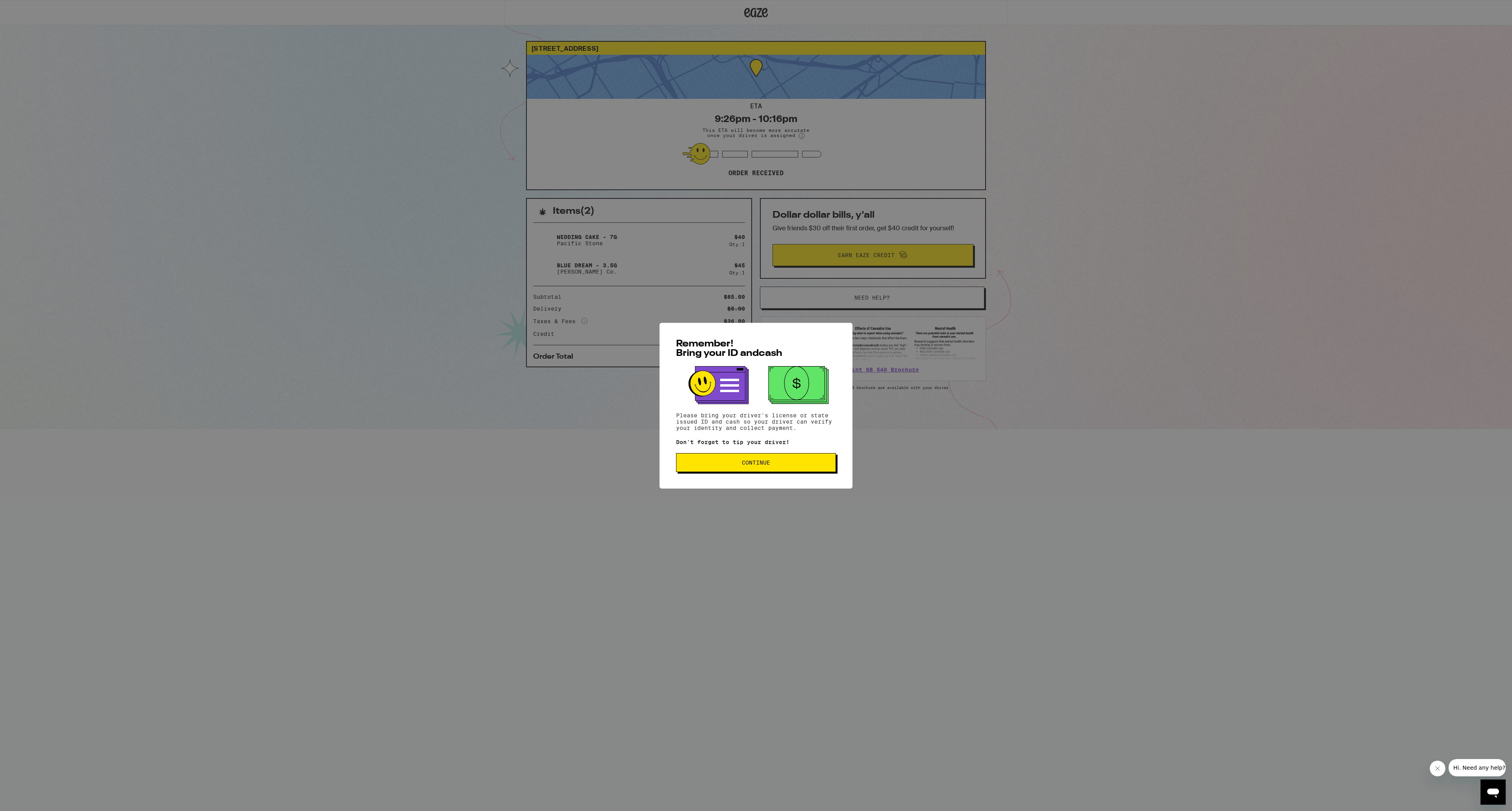
click at [742, 462] on span "Continue" at bounding box center [756, 463] width 28 height 6
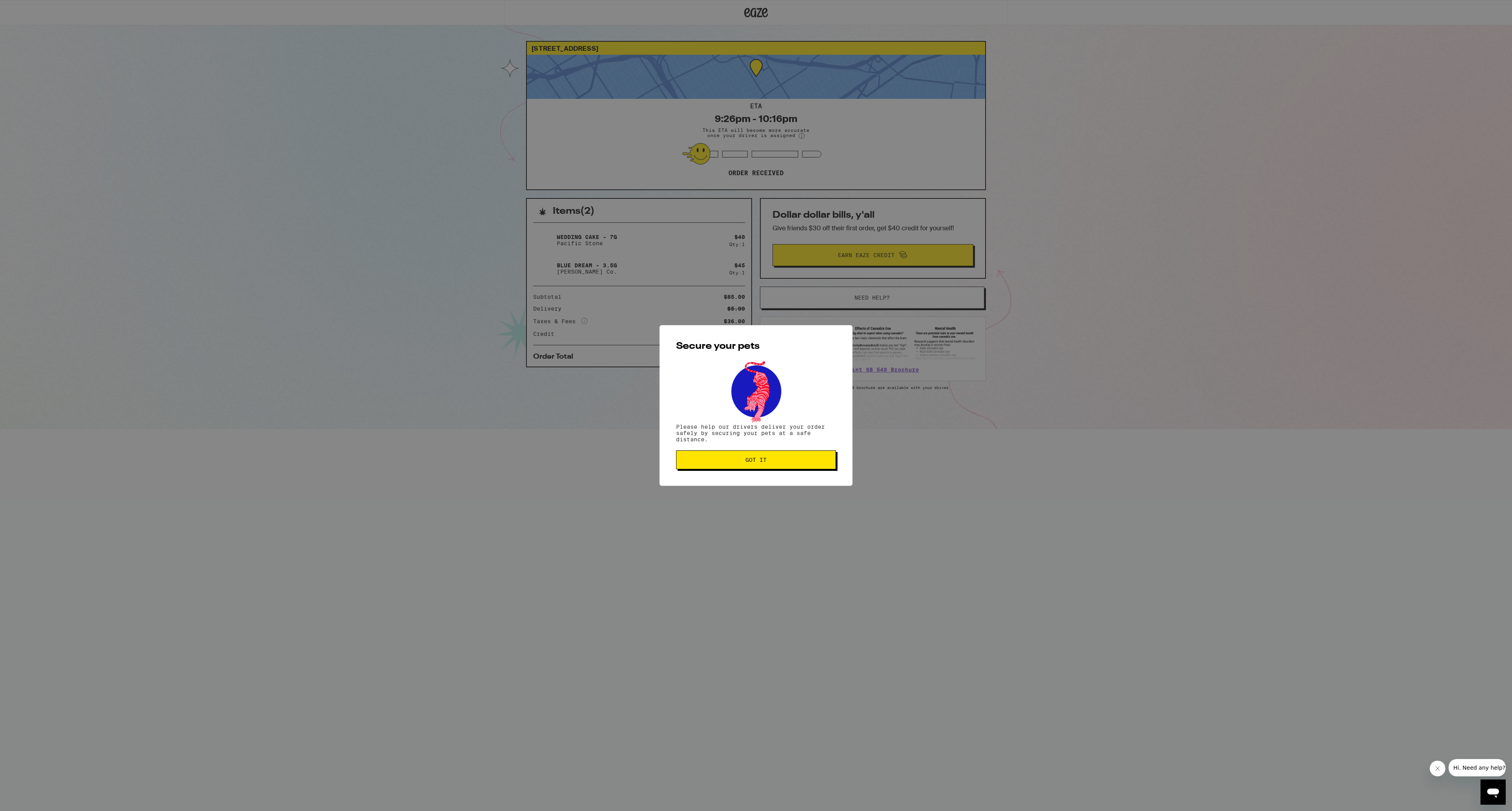
click at [770, 465] on button "Got it" at bounding box center [756, 460] width 160 height 19
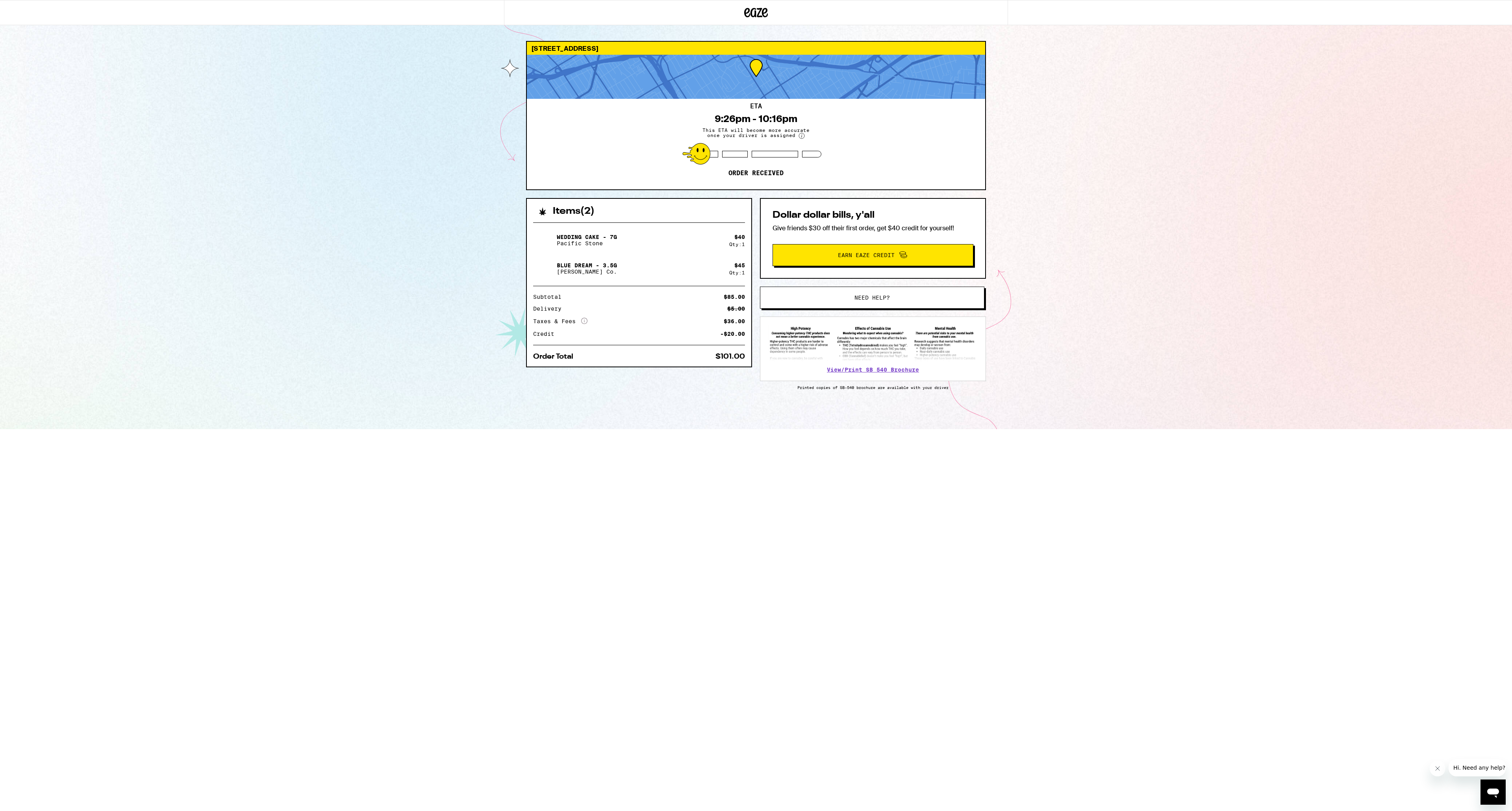
click at [1172, 429] on html "10610 Rose Ave Los Angeles 90034 ETA 9:26pm - 10:16pm This ETA will become more…" at bounding box center [756, 214] width 1512 height 429
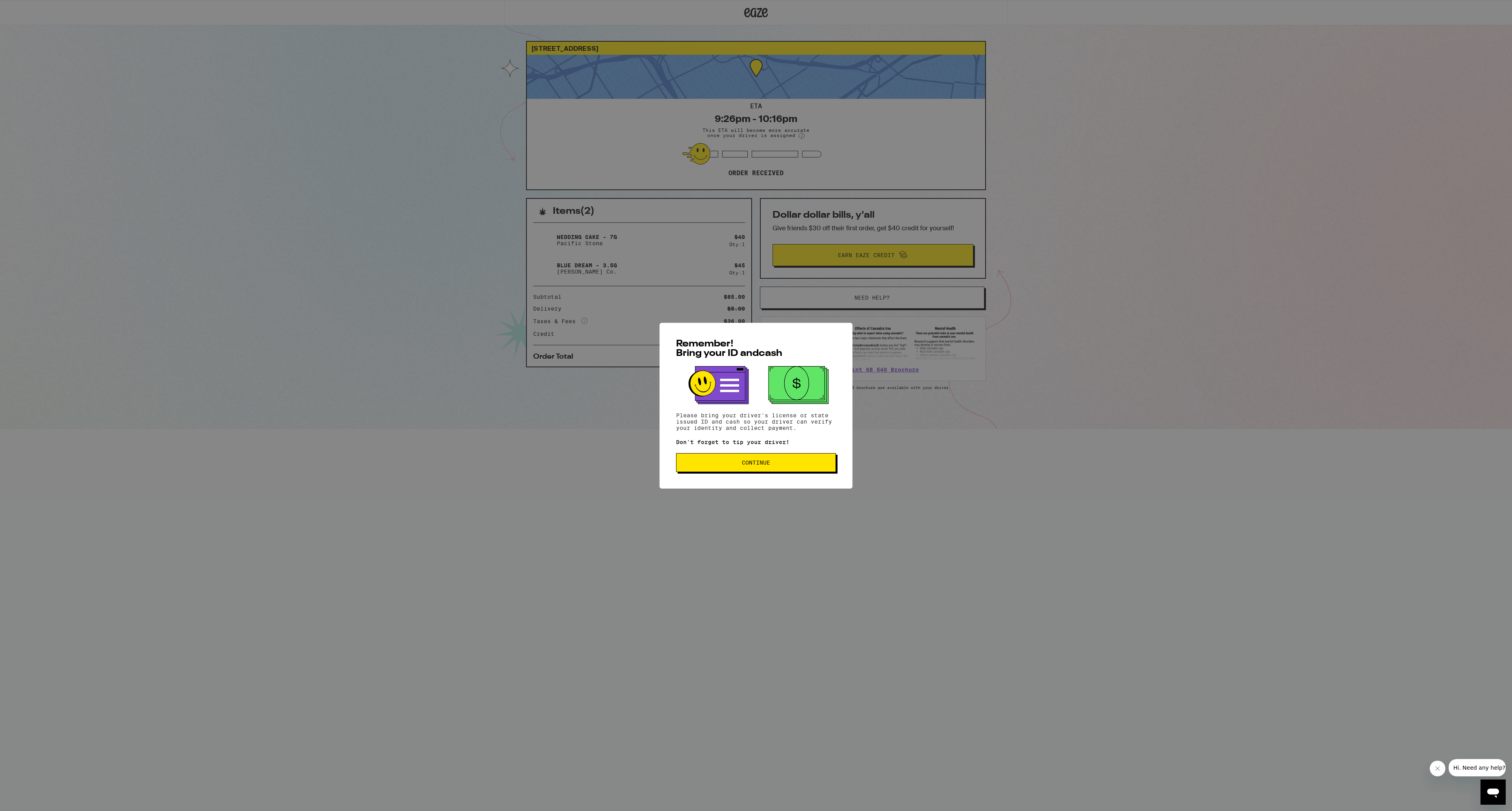
click at [729, 468] on button "Continue" at bounding box center [756, 463] width 160 height 19
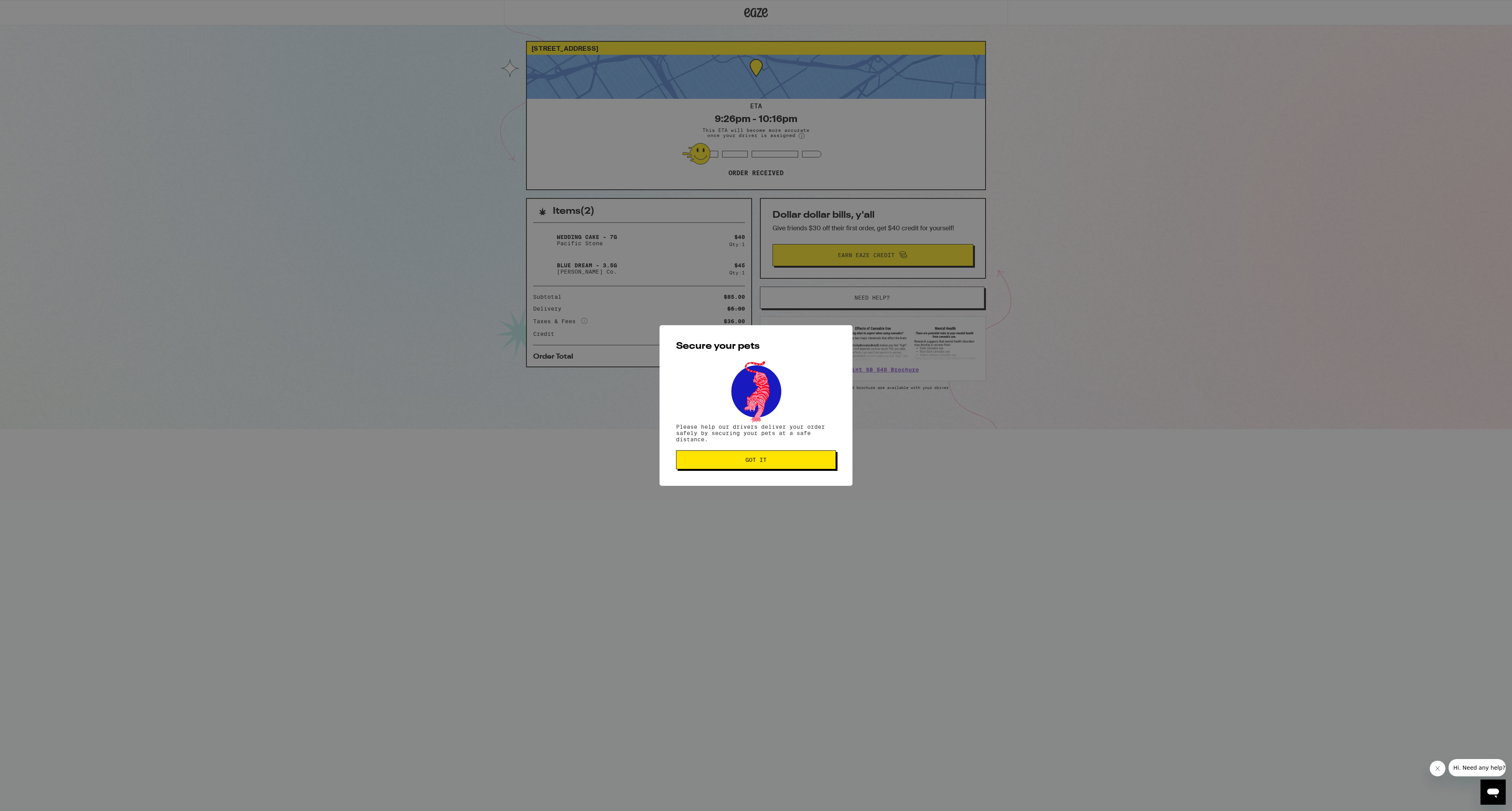
click at [735, 465] on button "Got it" at bounding box center [756, 460] width 160 height 19
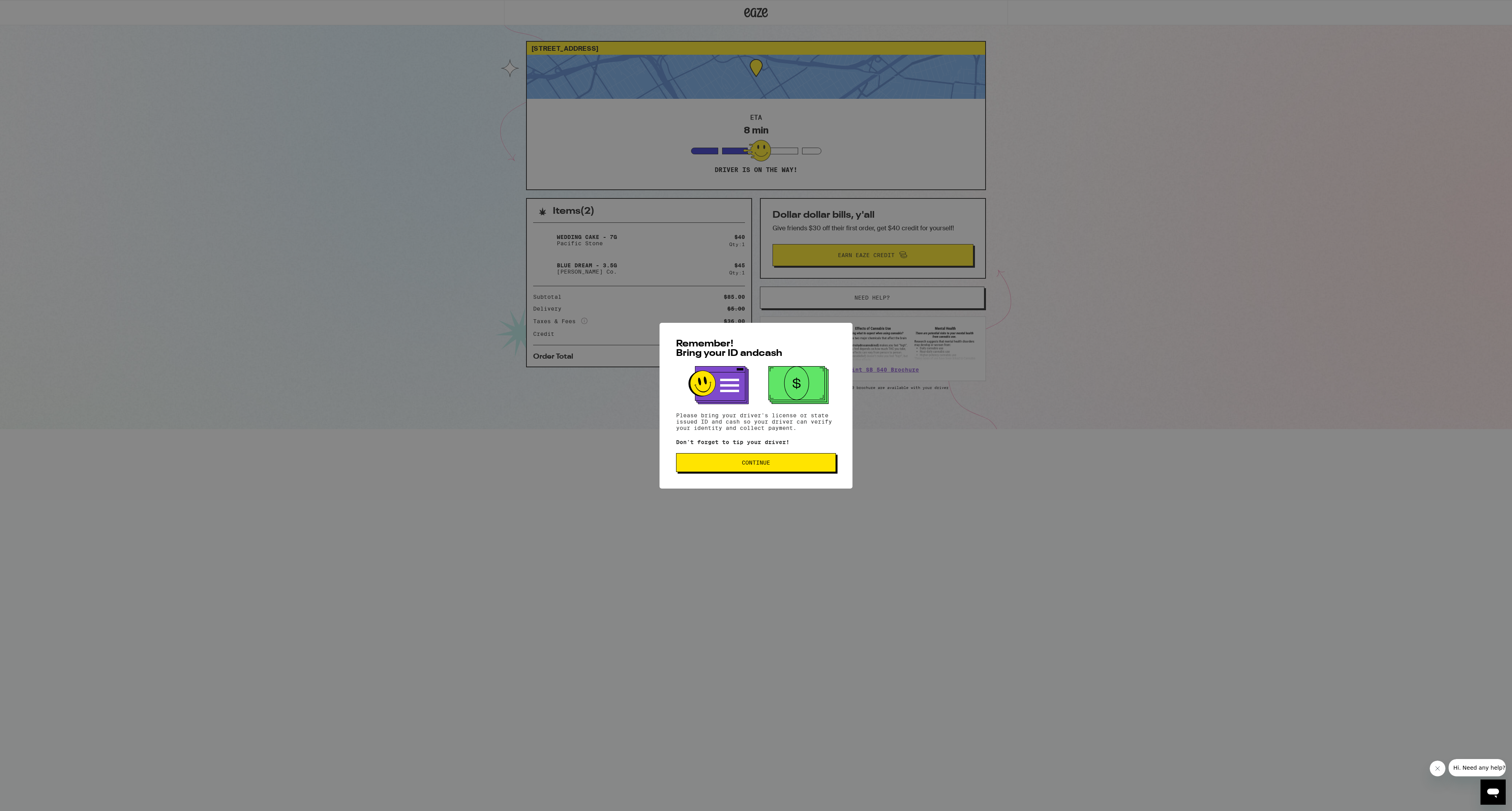
click at [790, 477] on div "Remember! Bring your ID and cash Please bring your driver's license or state is…" at bounding box center [756, 406] width 193 height 165
click at [787, 470] on button "Continue" at bounding box center [756, 463] width 160 height 19
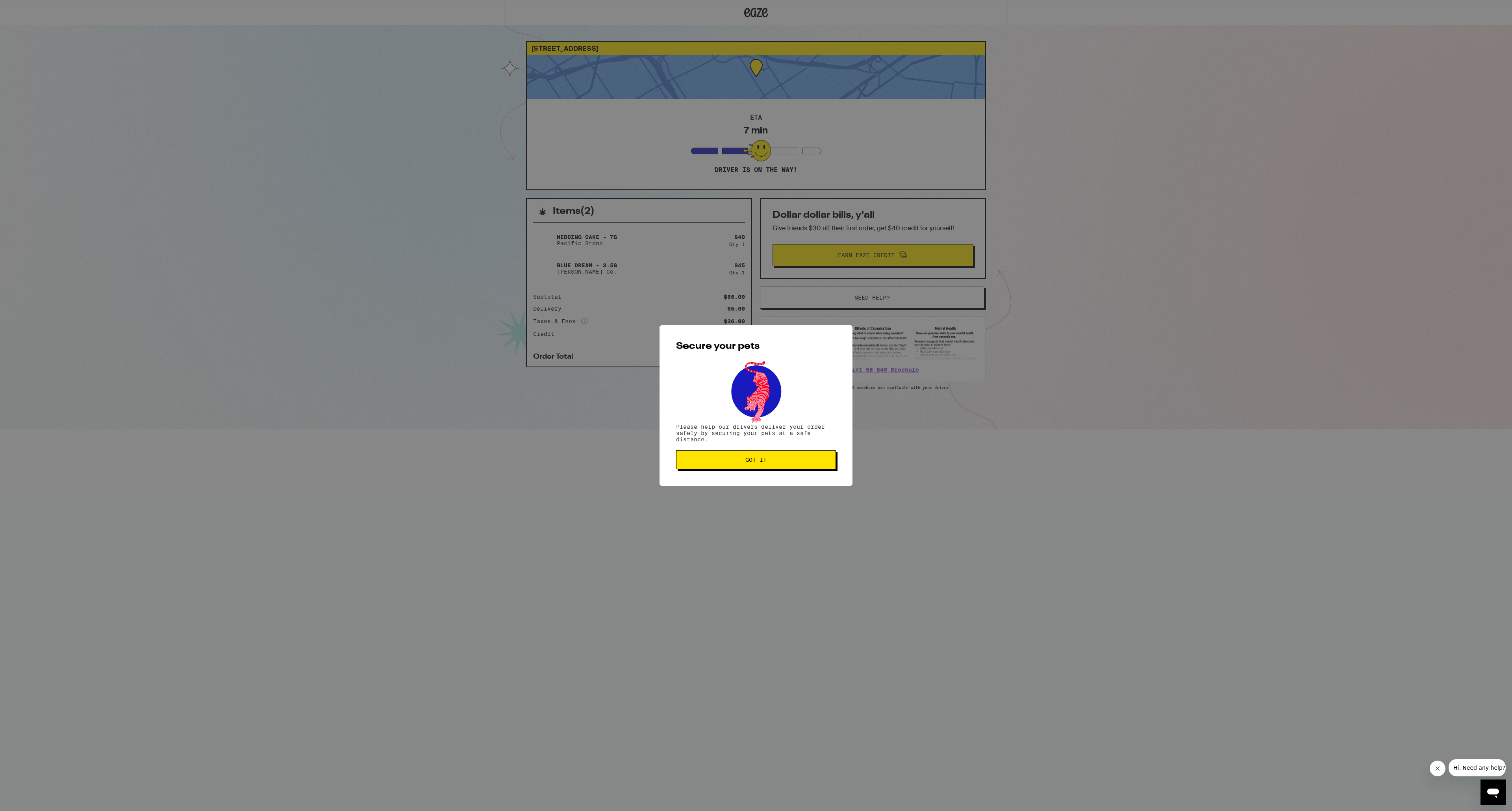
click at [742, 468] on button "Got it" at bounding box center [756, 460] width 160 height 19
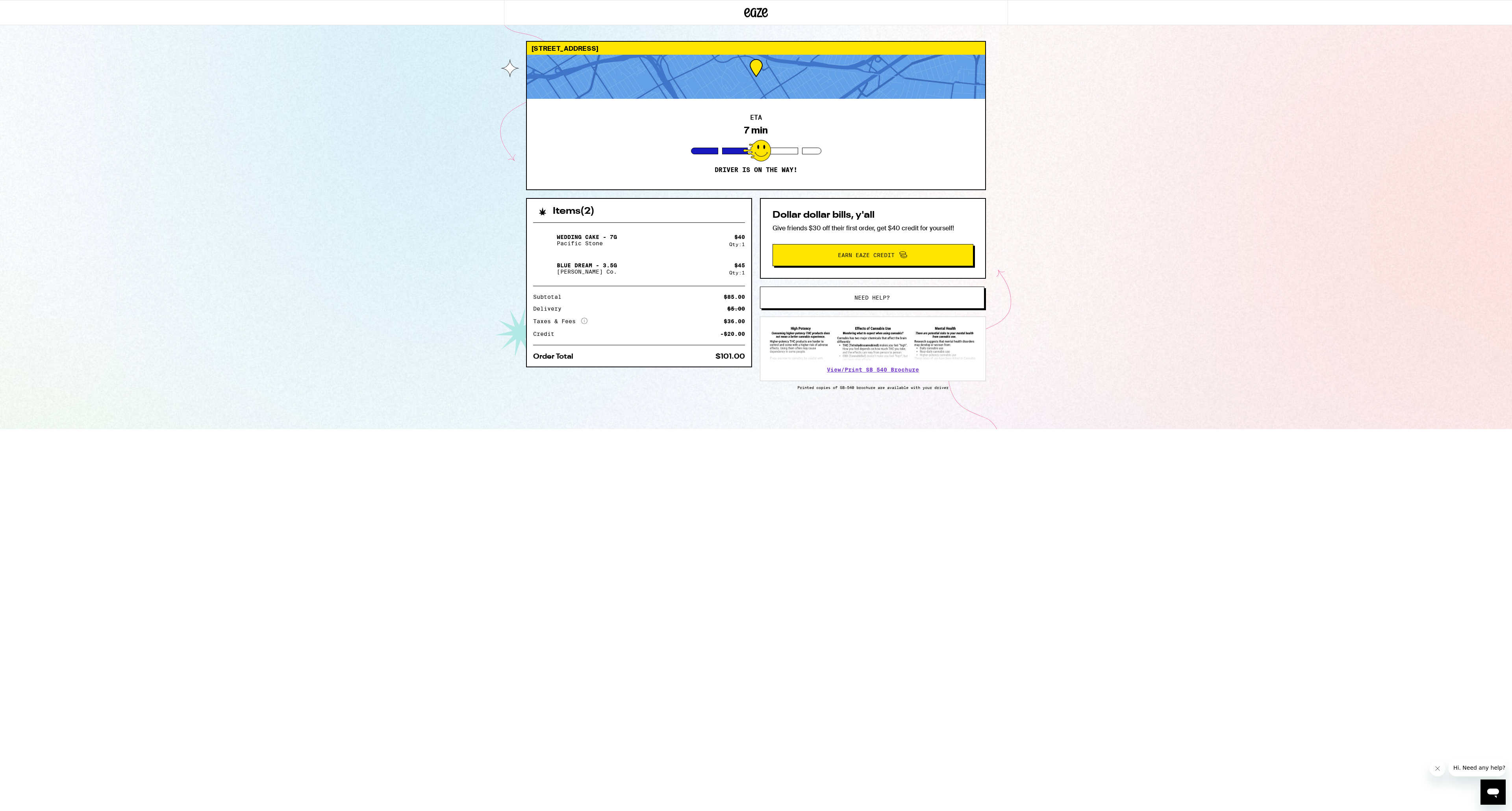
click at [740, 429] on html "10610 Rose Ave Los Angeles 90034 ETA 7 min Driver is on the way! Items ( 2 ) We…" at bounding box center [756, 214] width 1512 height 429
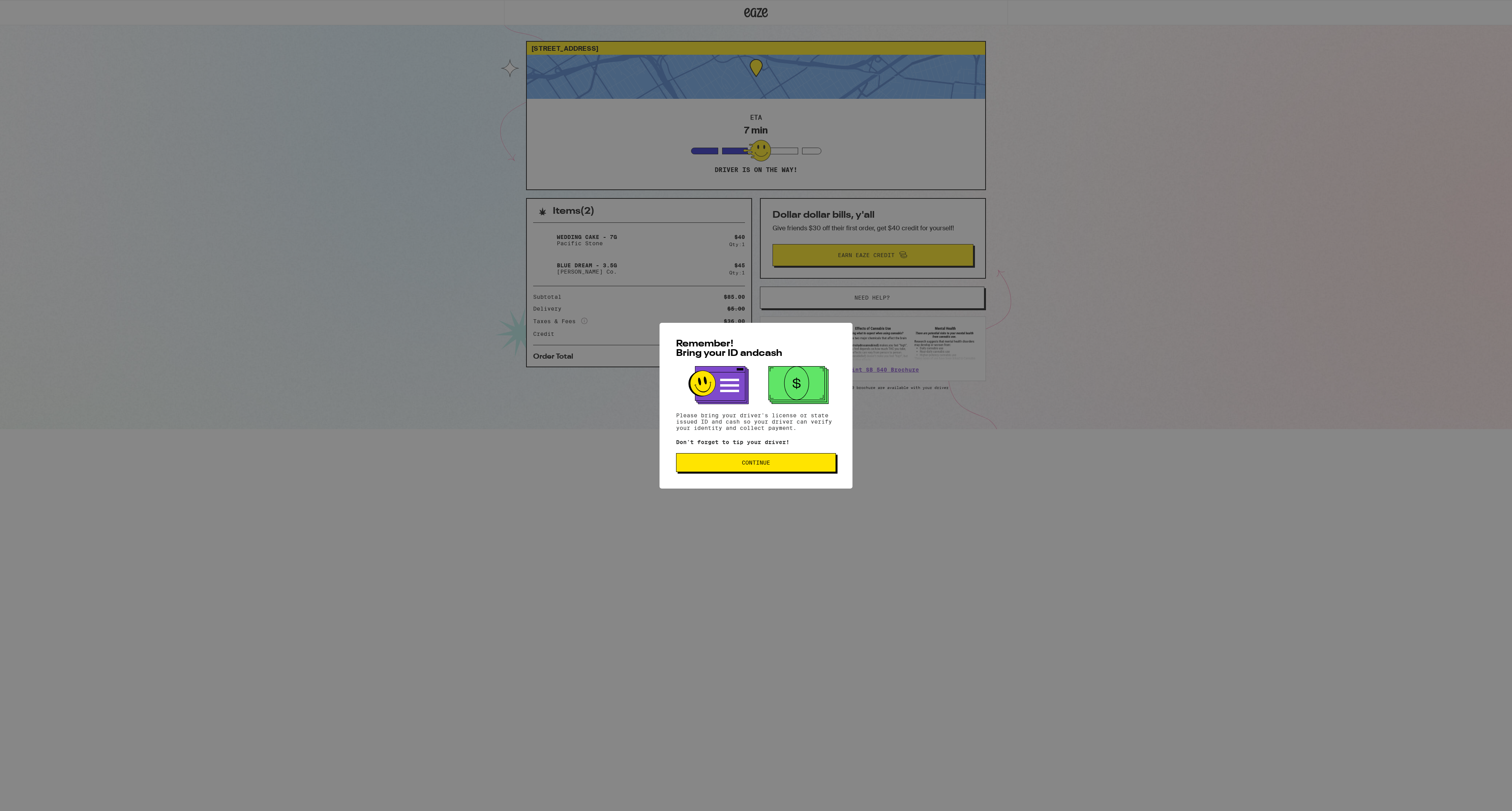
click at [802, 464] on span "Continue" at bounding box center [756, 463] width 147 height 6
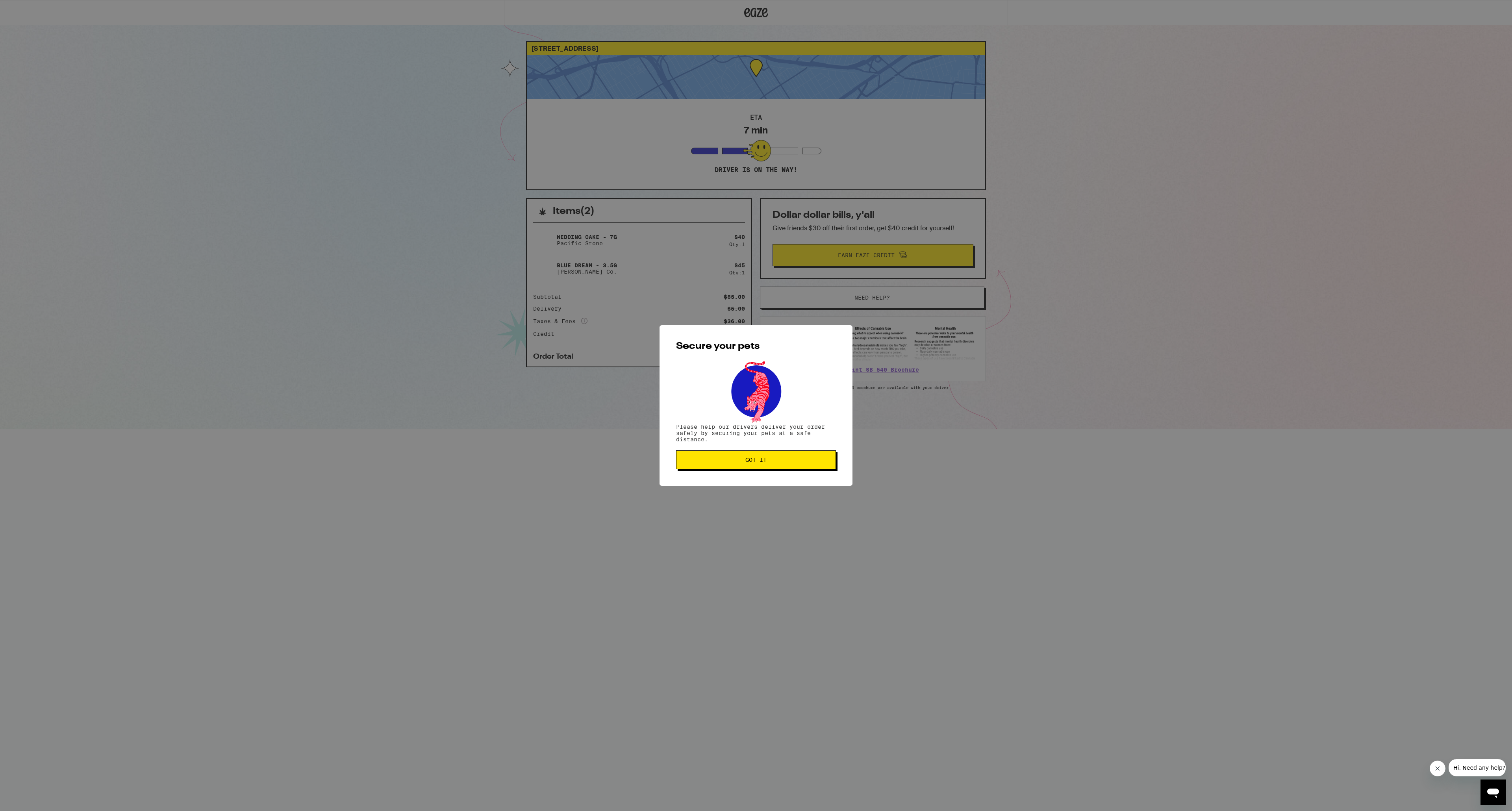
click at [746, 470] on button "Got it" at bounding box center [756, 460] width 160 height 19
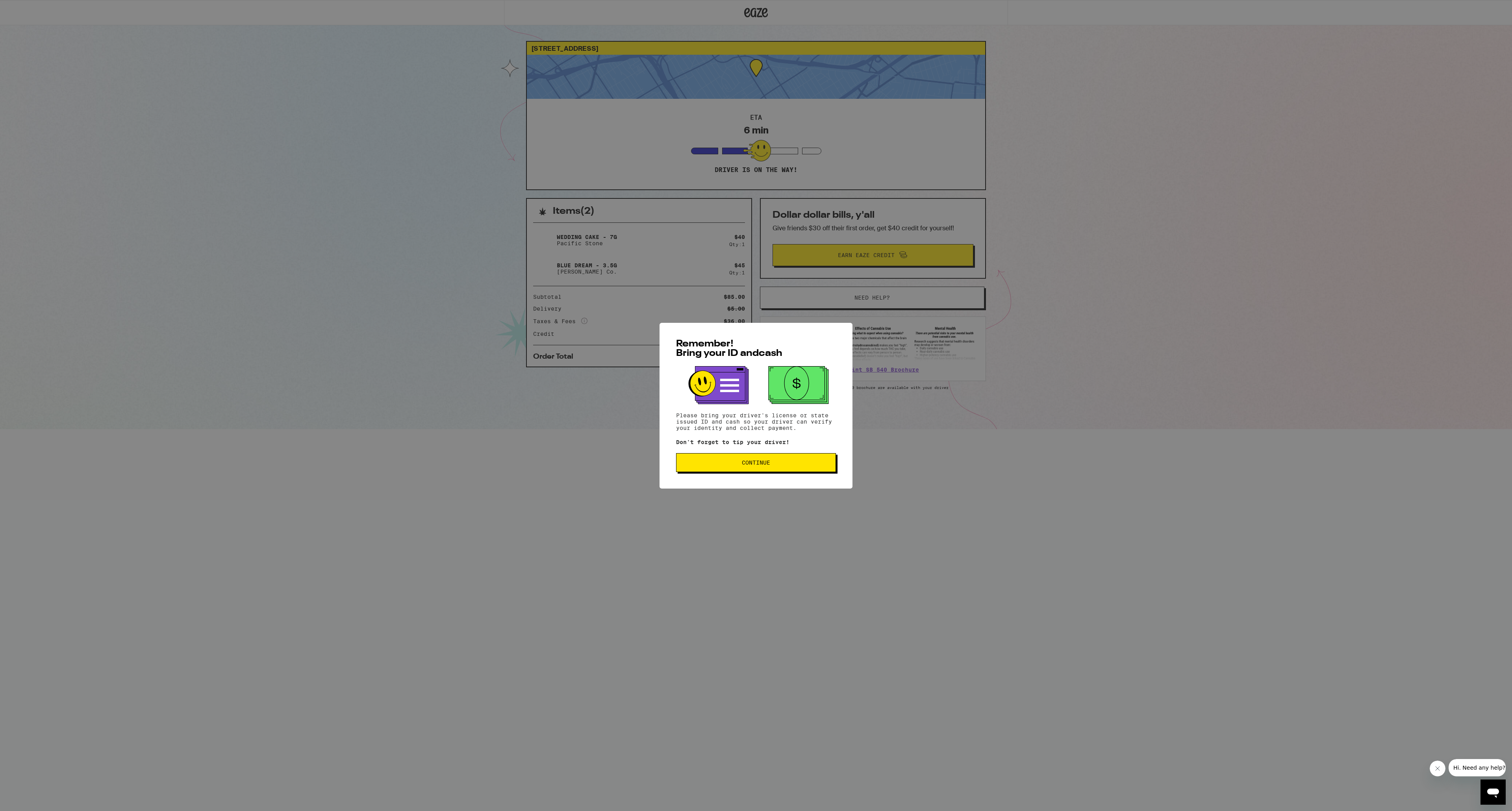
click at [746, 470] on button "Continue" at bounding box center [756, 463] width 160 height 19
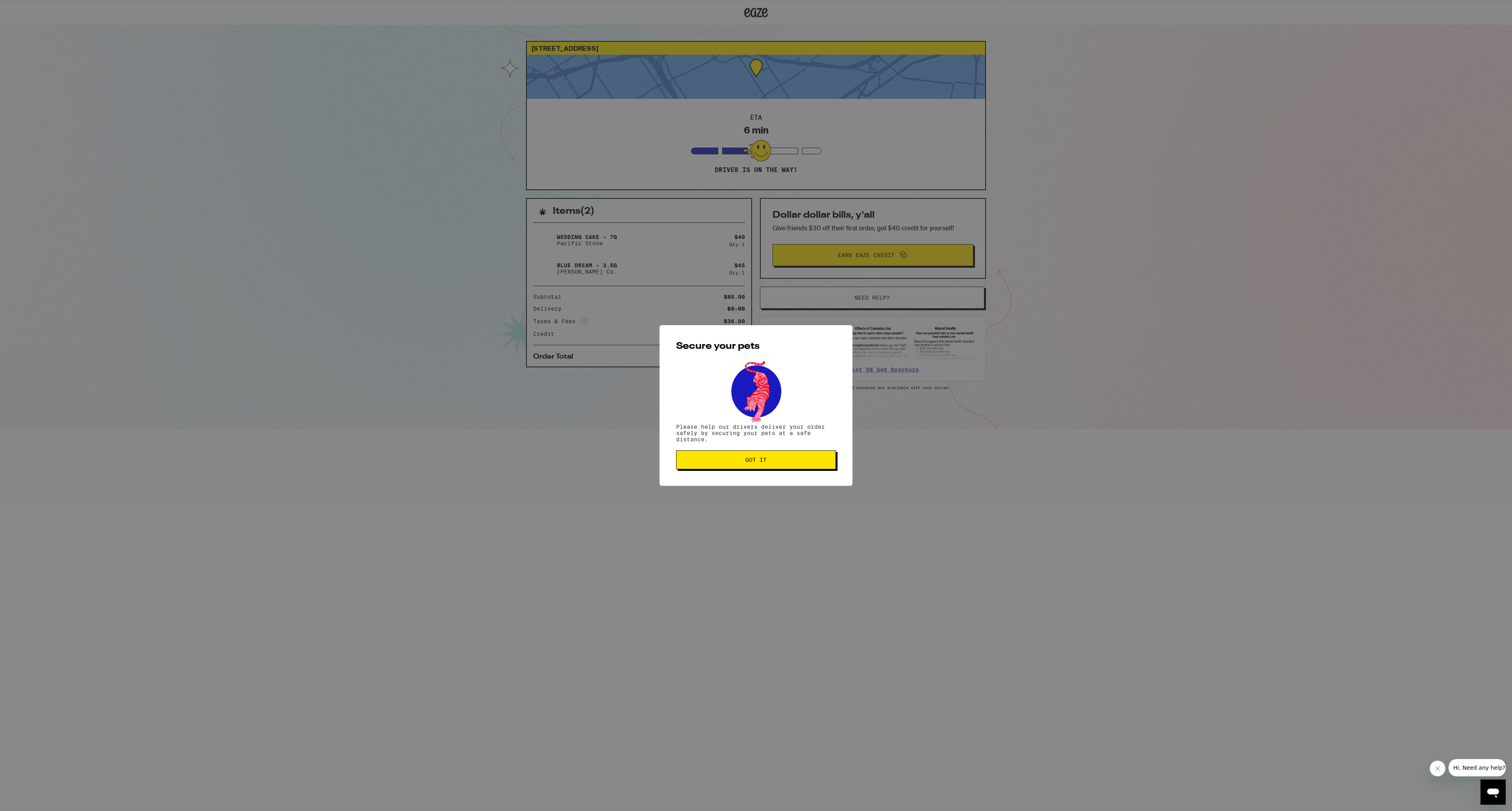
click at [748, 460] on span "Got it" at bounding box center [756, 460] width 21 height 6
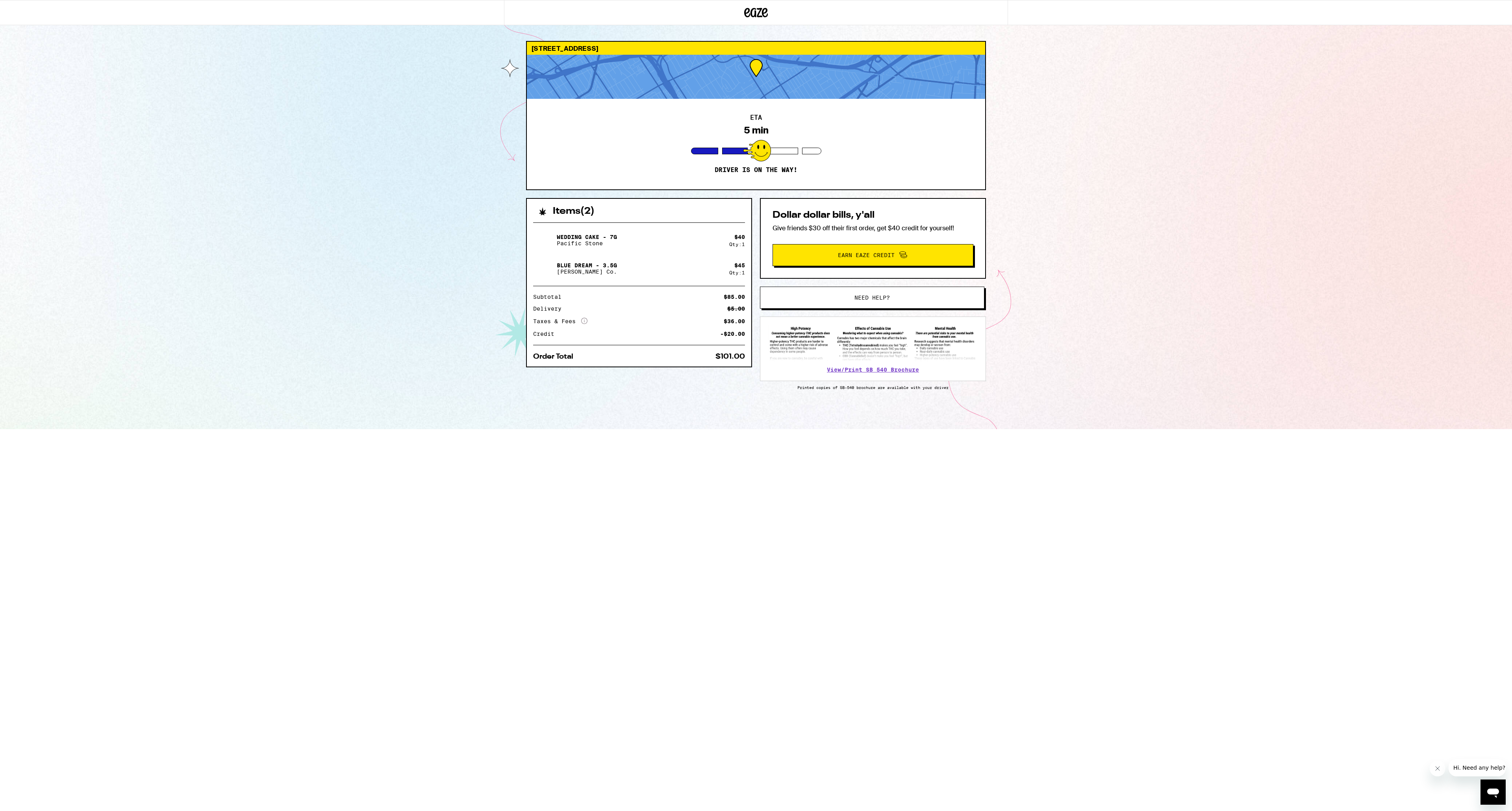
click at [1288, 429] on html "10610 Rose Ave Los Angeles 90034 ETA 5 min Driver is on the way! Items ( 2 ) We…" at bounding box center [756, 214] width 1512 height 429
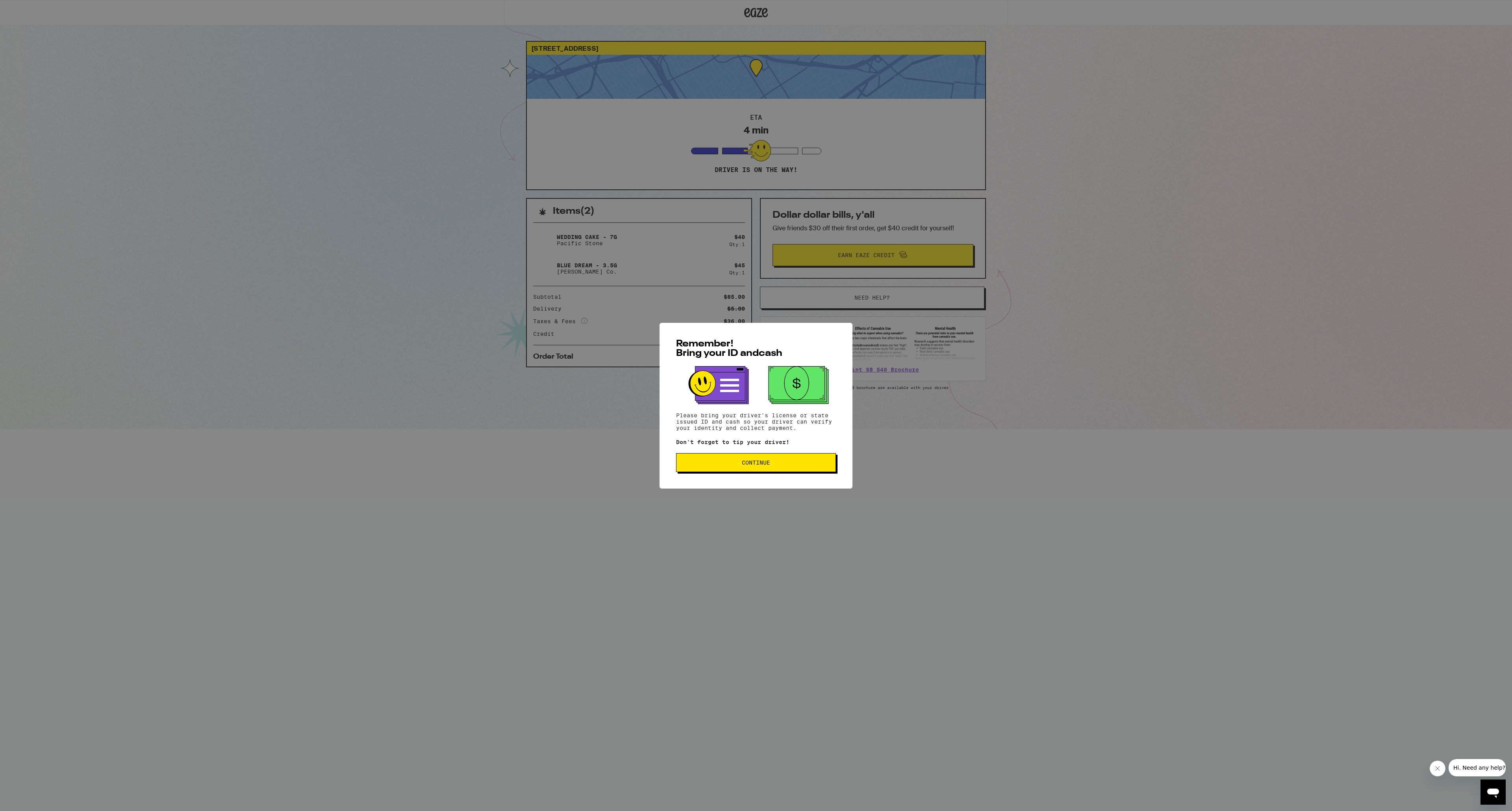
click at [799, 456] on button "Continue" at bounding box center [756, 463] width 160 height 19
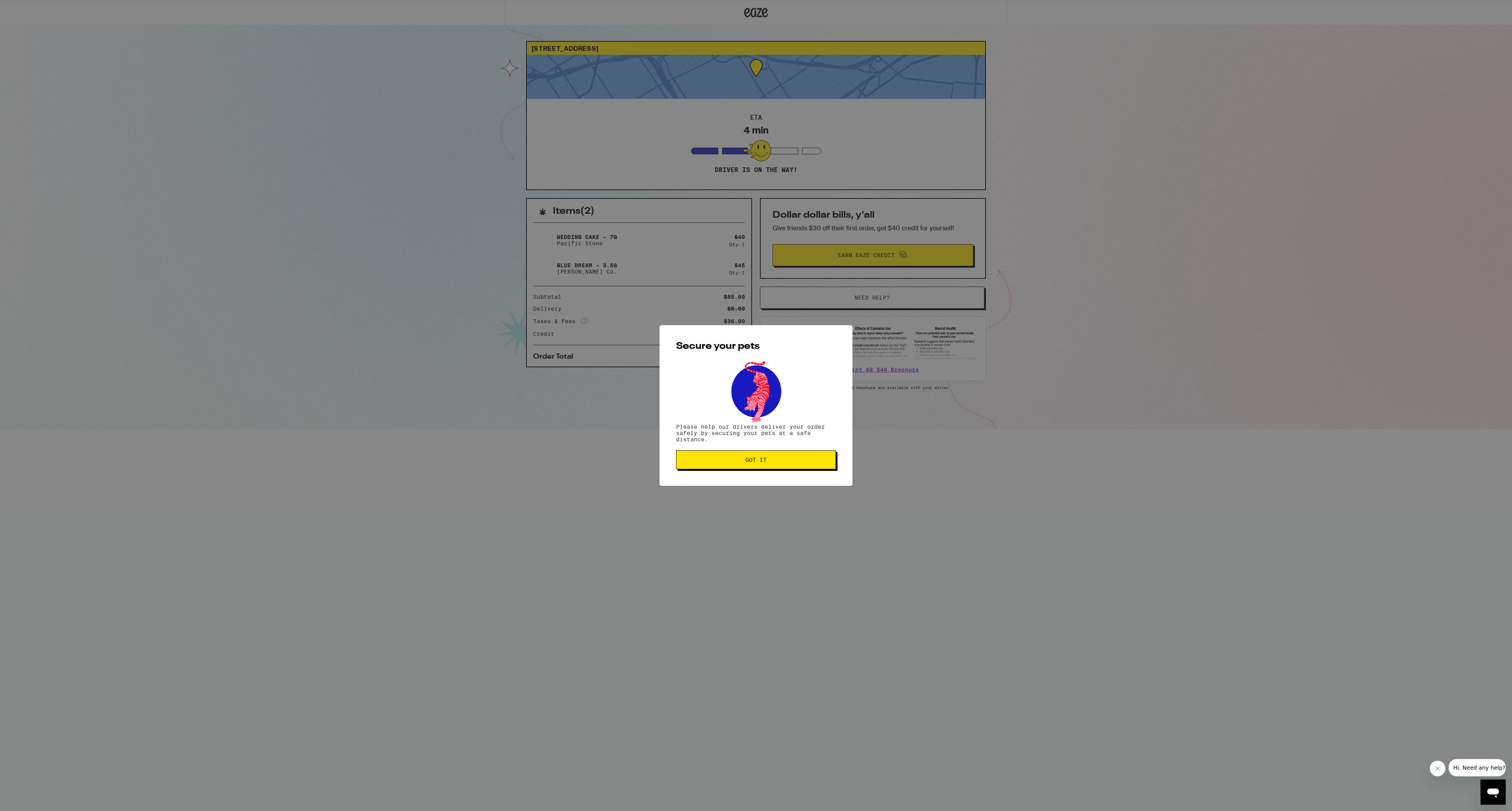
click at [815, 470] on button "Got it" at bounding box center [756, 460] width 160 height 19
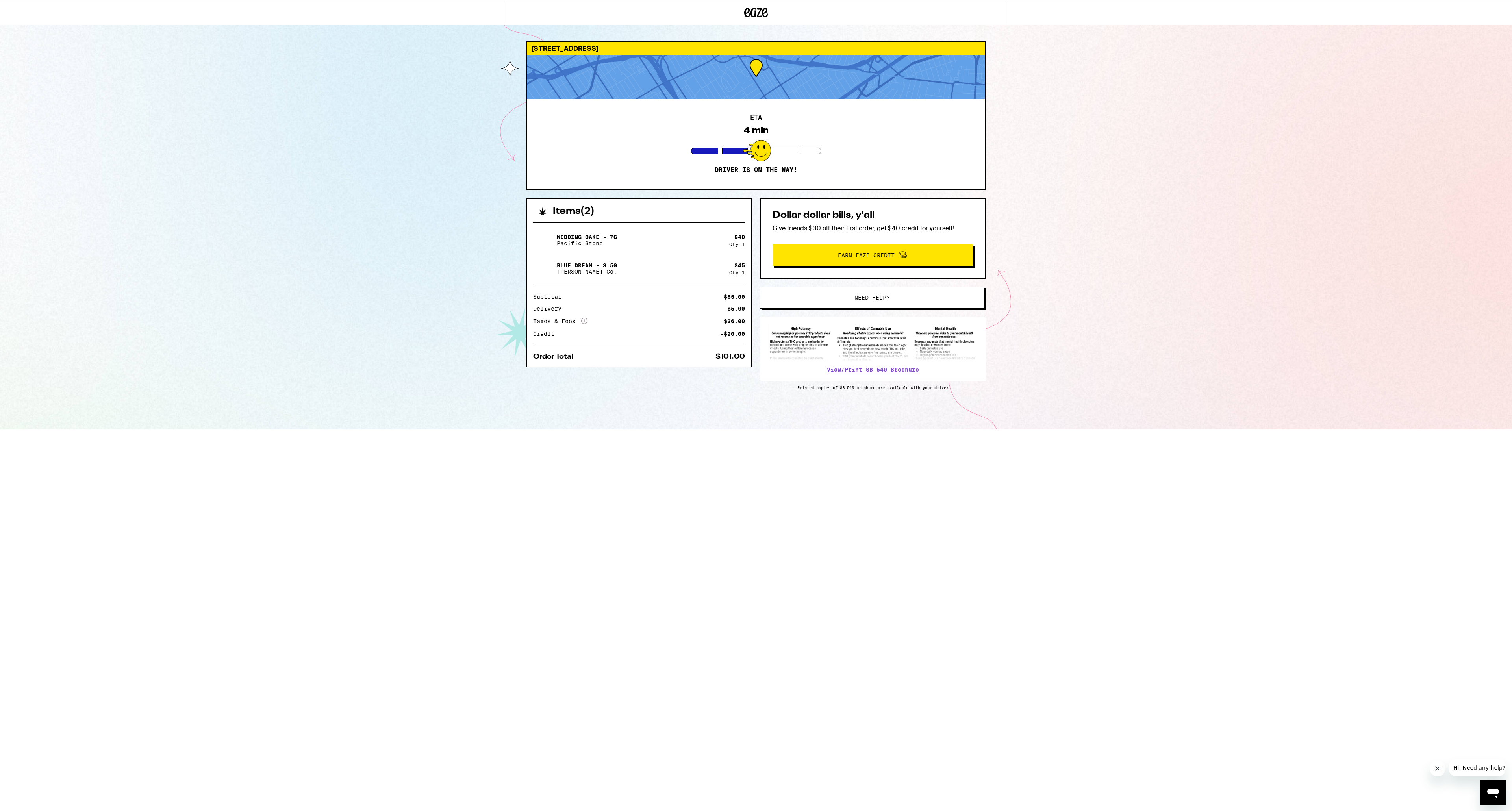
click at [862, 128] on div "ETA 4 min Driver is on the way!" at bounding box center [756, 144] width 458 height 90
click at [852, 100] on div "ETA 4 min Driver is on the way!" at bounding box center [756, 144] width 458 height 90
click at [847, 86] on div at bounding box center [756, 76] width 458 height 44
